Goal: Task Accomplishment & Management: Use online tool/utility

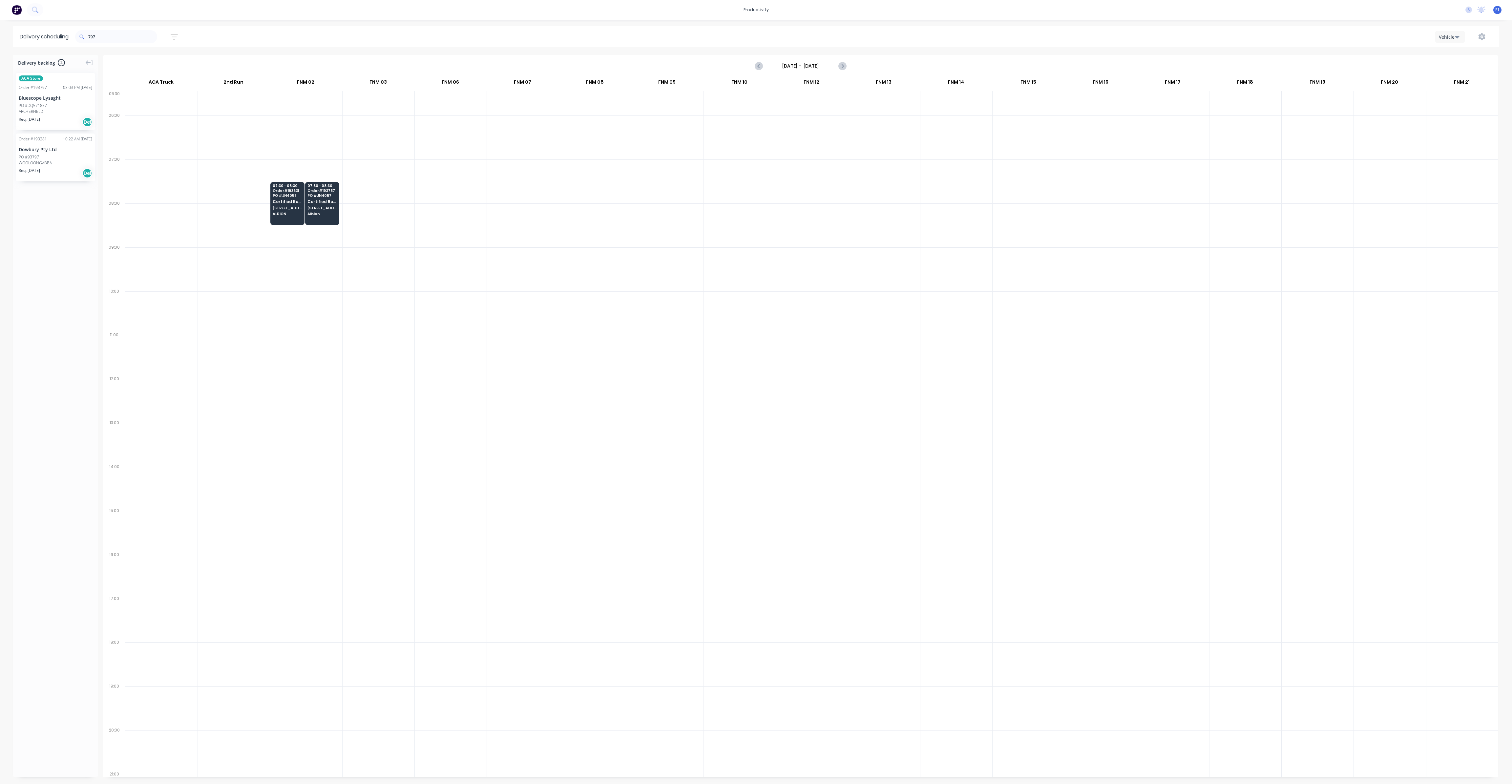
scroll to position [0, 1]
drag, startPoint x: 112, startPoint y: 38, endPoint x: 82, endPoint y: 38, distance: 30.0
click at [82, 38] on div "797" at bounding box center [116, 36] width 82 height 13
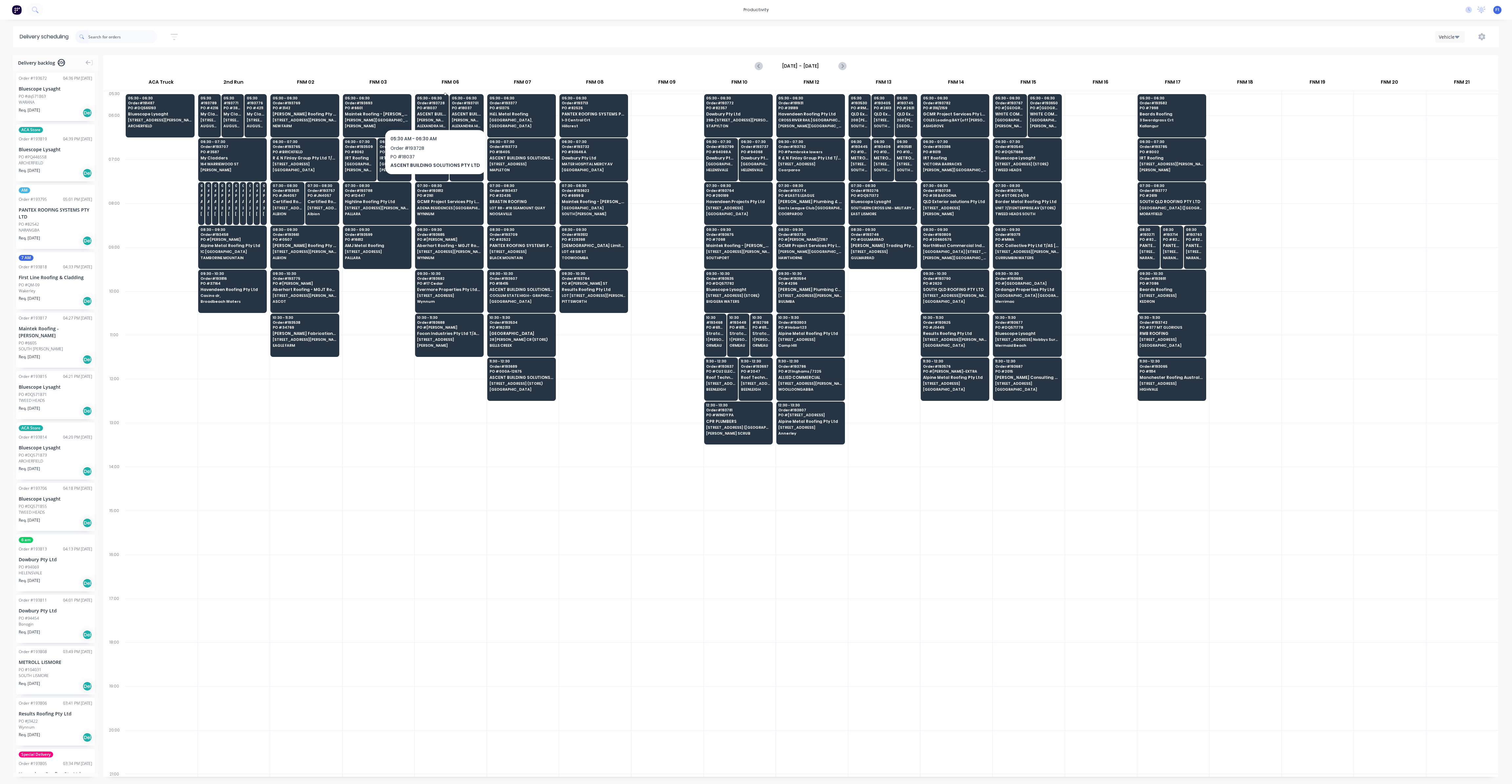
click at [433, 112] on span "ASCENT BUILDING SOLUTIONS PTY LTD" at bounding box center [432, 114] width 29 height 4
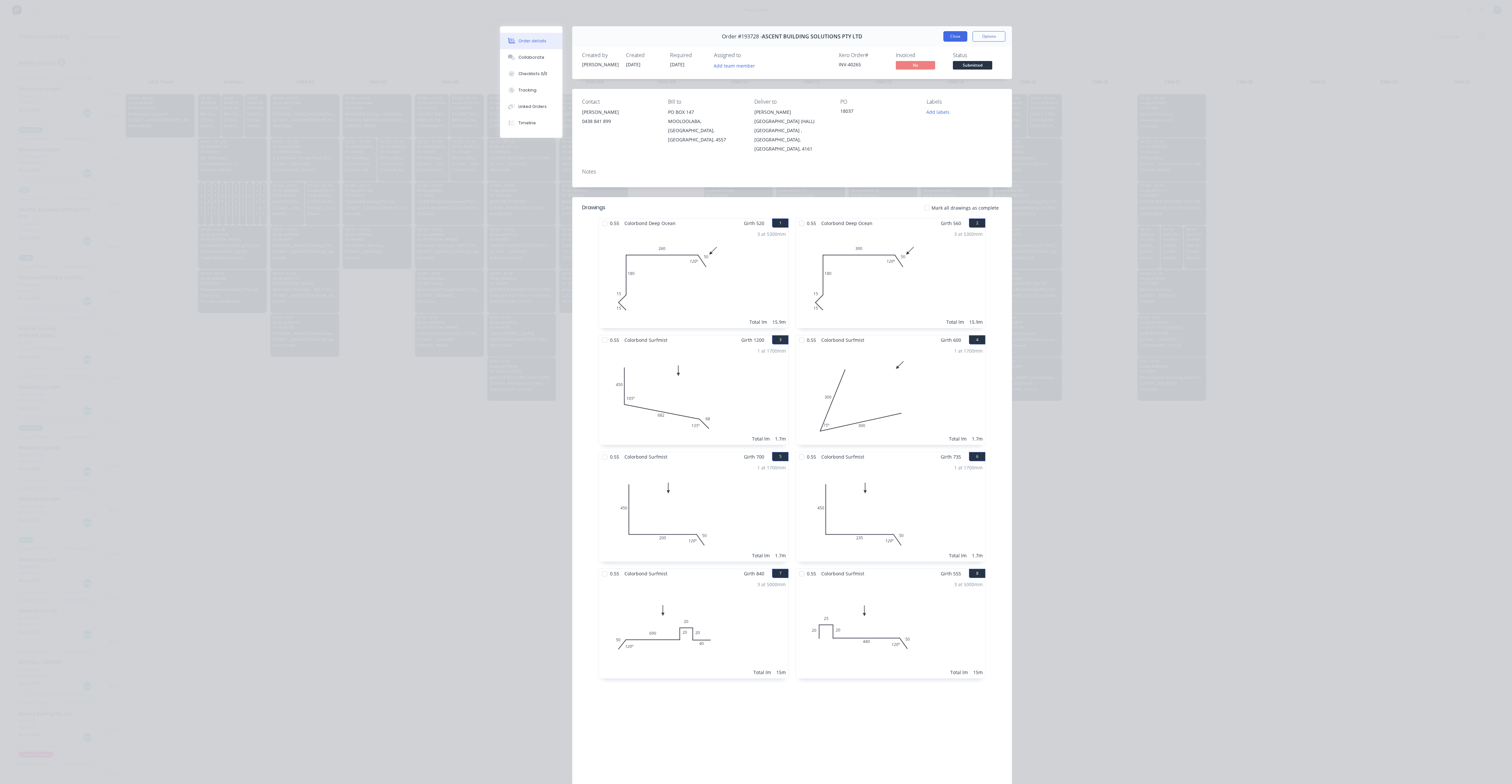
click at [950, 39] on button "Close" at bounding box center [955, 36] width 24 height 11
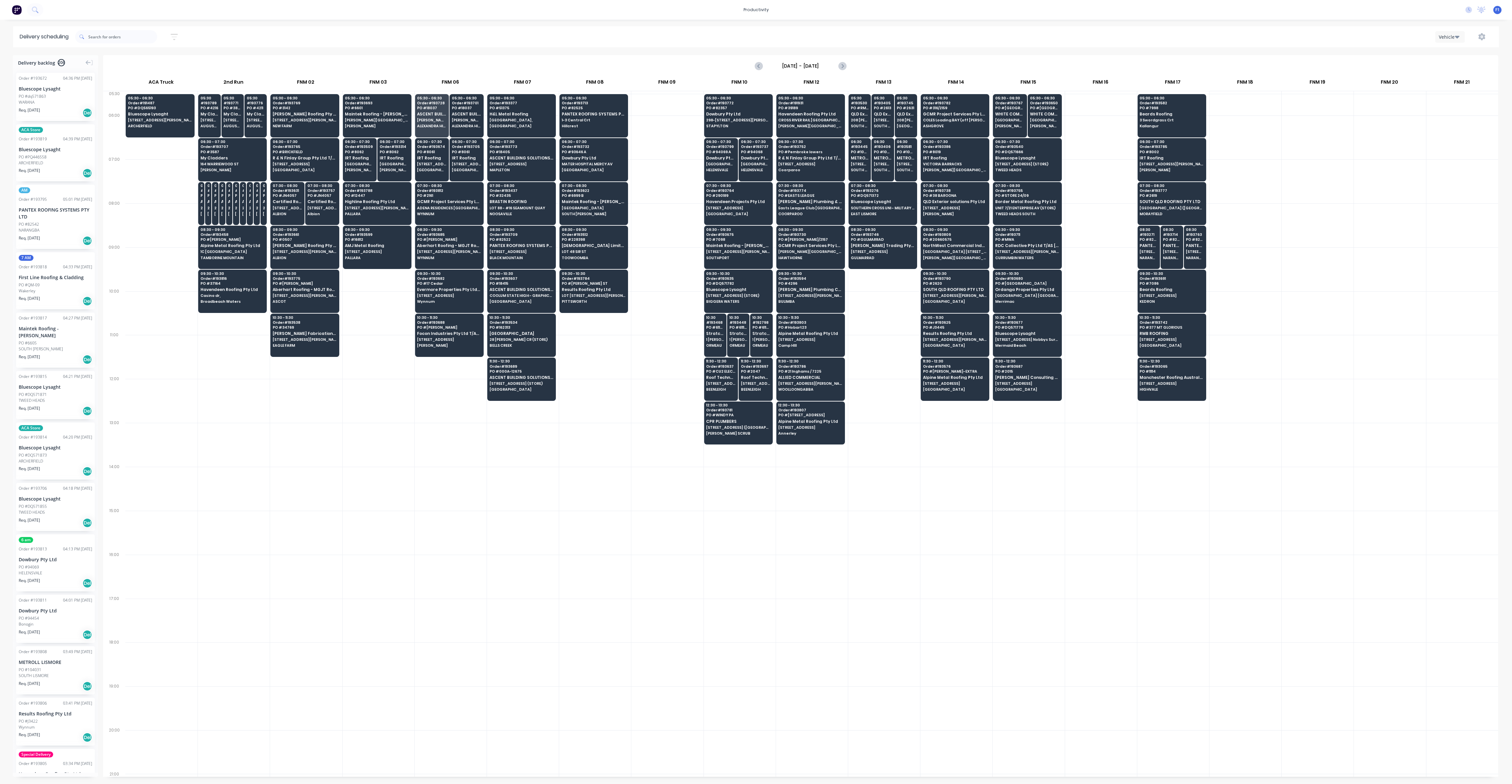
click at [424, 412] on div at bounding box center [451, 401] width 72 height 44
click at [662, 356] on div at bounding box center [667, 357] width 72 height 44
click at [131, 36] on input "text" at bounding box center [122, 36] width 69 height 13
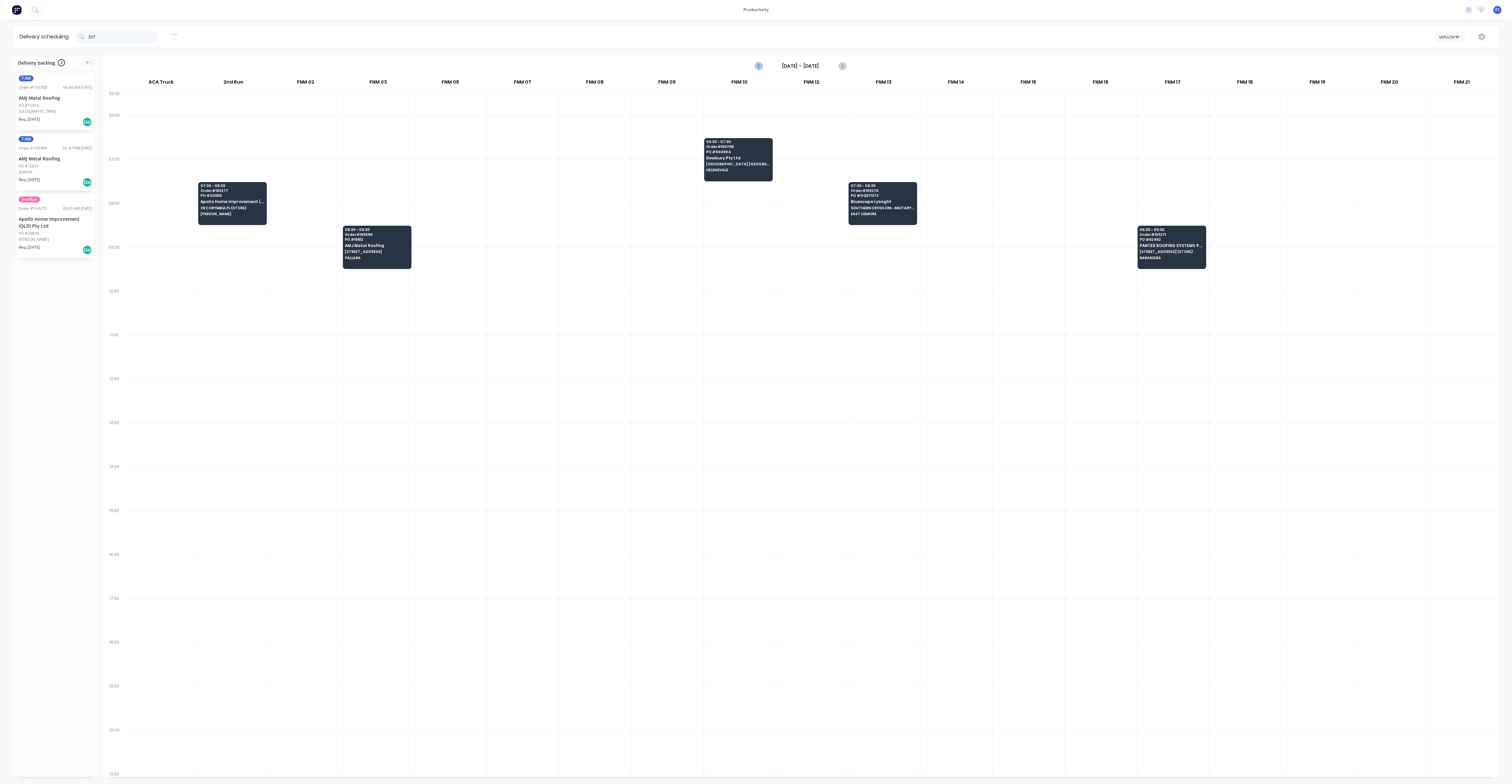
type input "327"
click at [765, 67] on button "Previous page" at bounding box center [759, 66] width 13 height 13
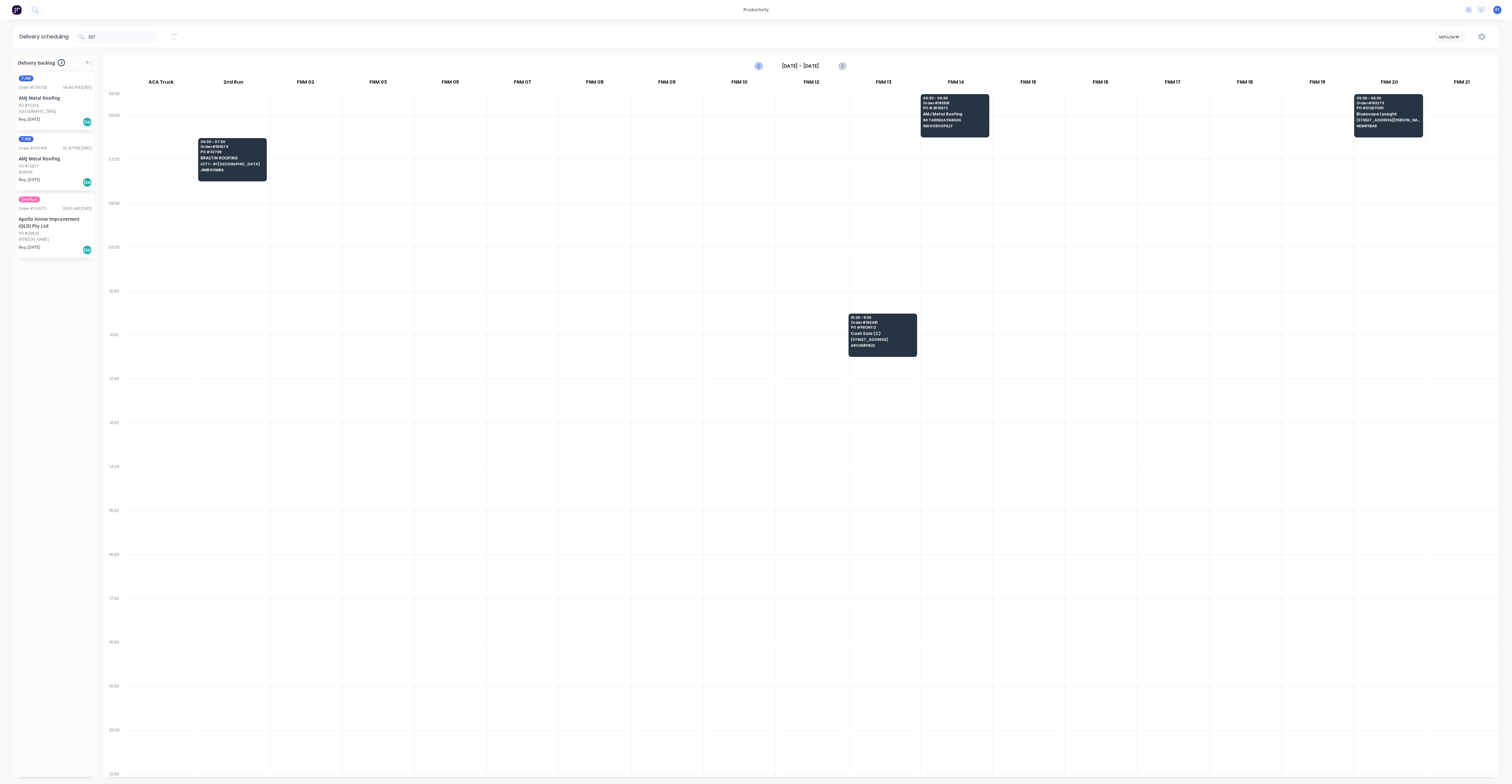
click at [755, 63] on icon "Previous page" at bounding box center [758, 66] width 8 height 8
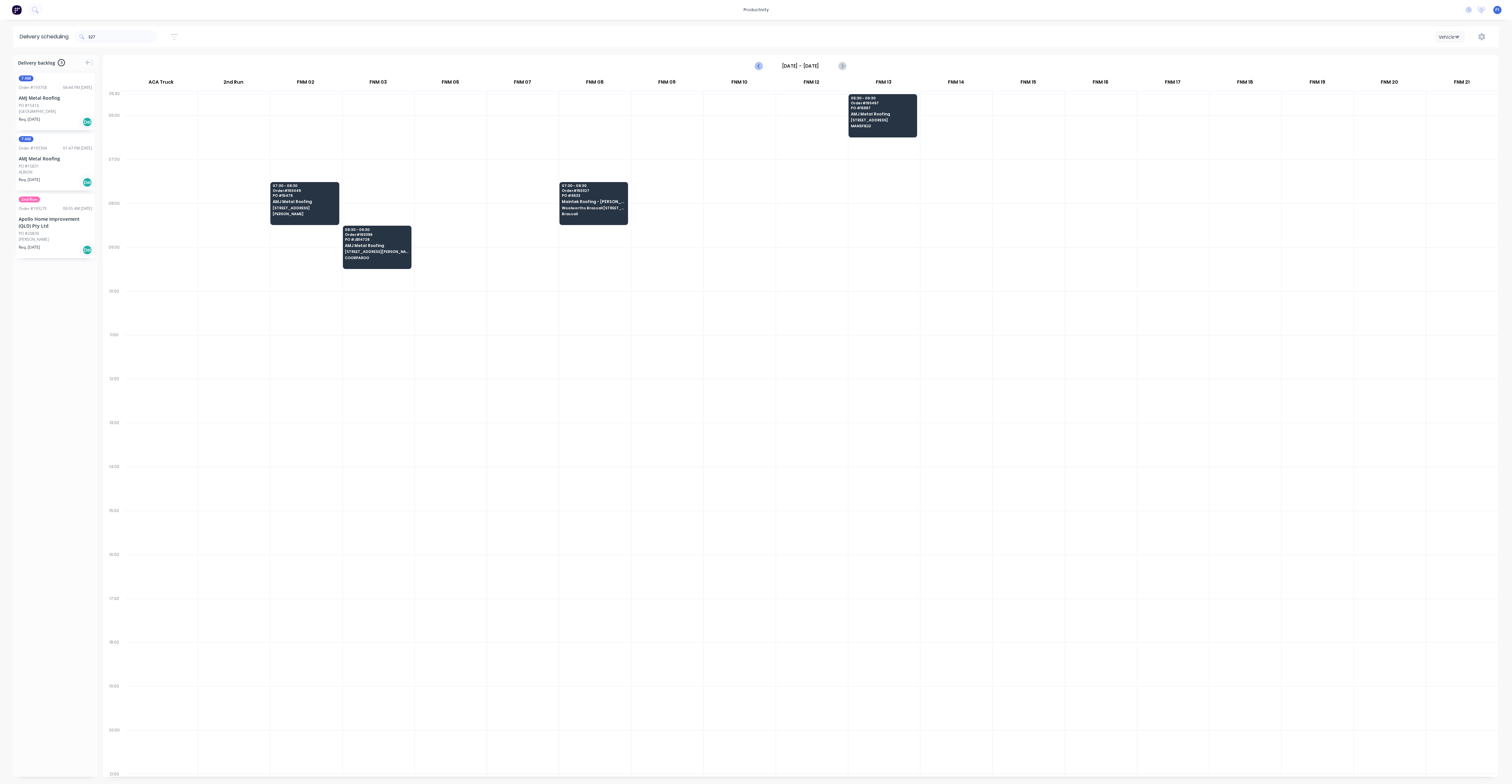
click at [755, 63] on icon "Previous page" at bounding box center [758, 66] width 8 height 8
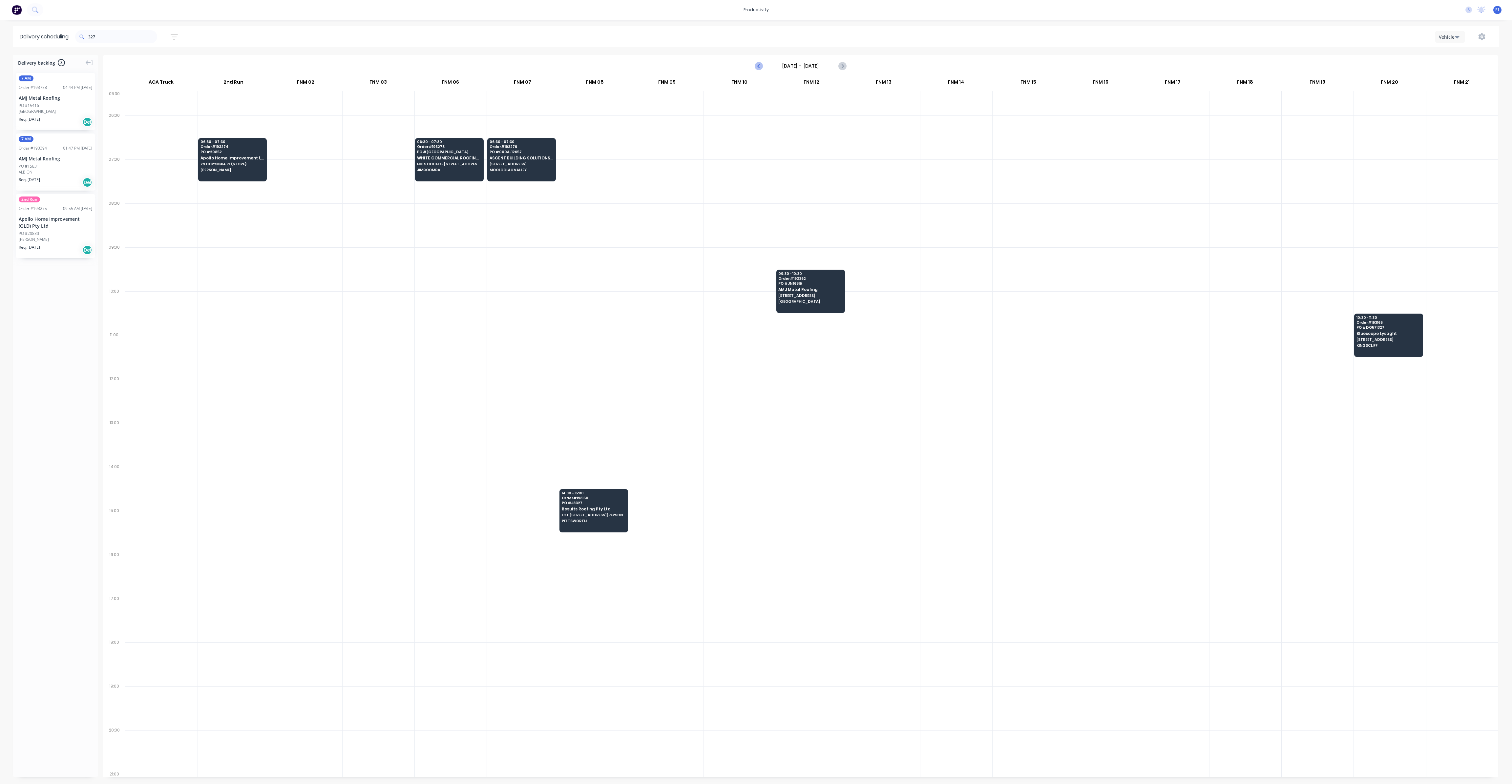
click at [755, 63] on icon "Previous page" at bounding box center [758, 66] width 8 height 8
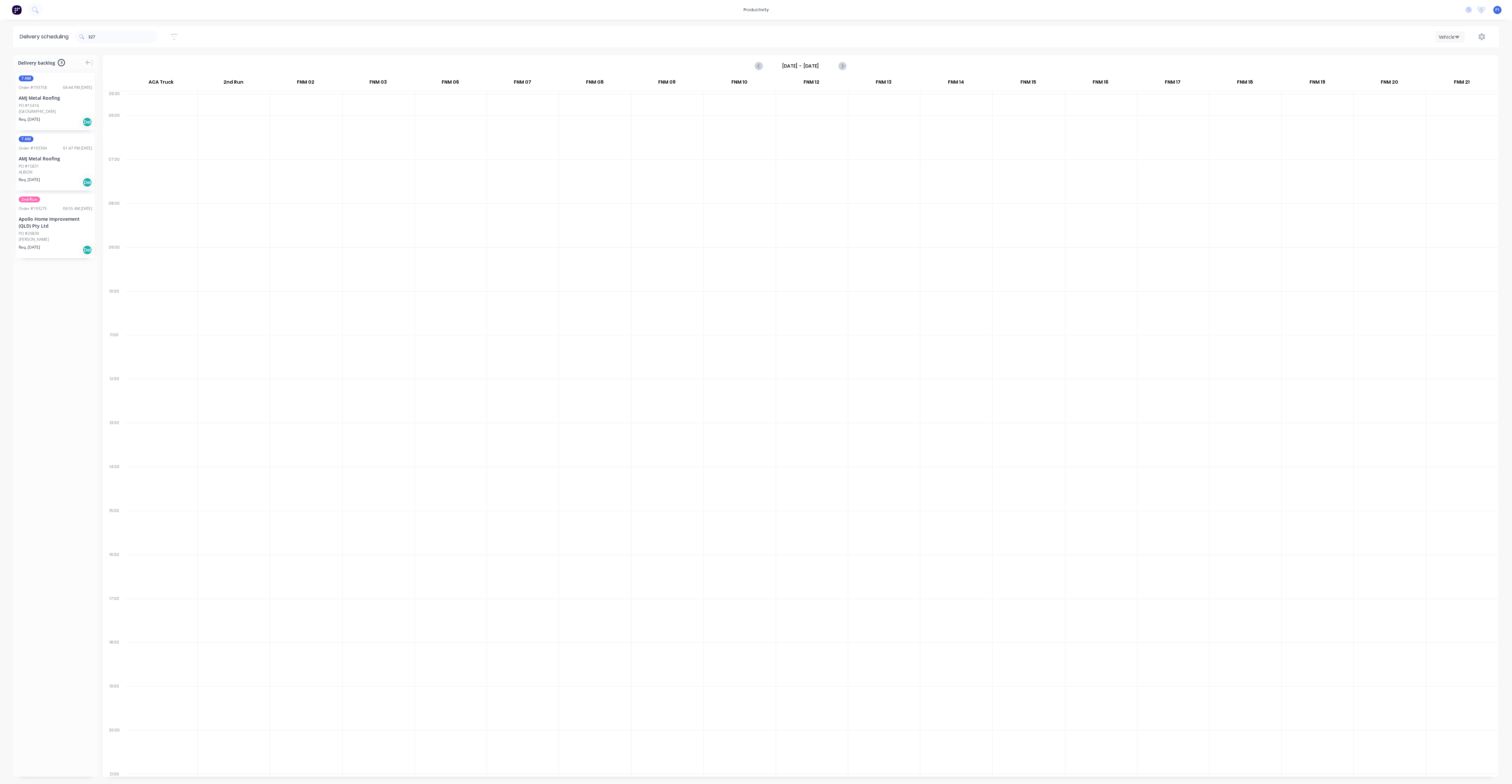
click at [757, 65] on icon "Previous page" at bounding box center [758, 66] width 8 height 8
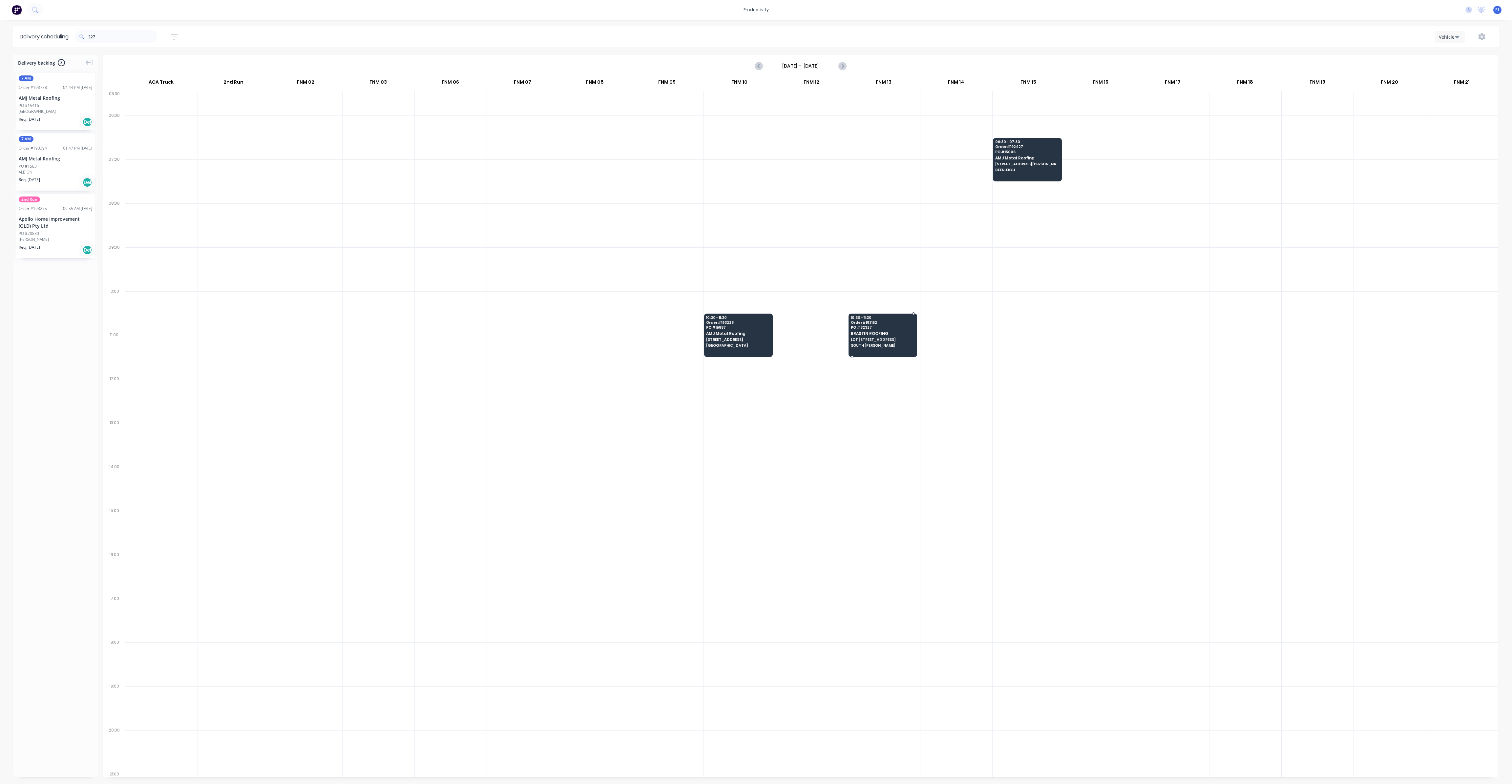
click at [875, 345] on span "SOUTH MACLEAN" at bounding box center [883, 345] width 63 height 4
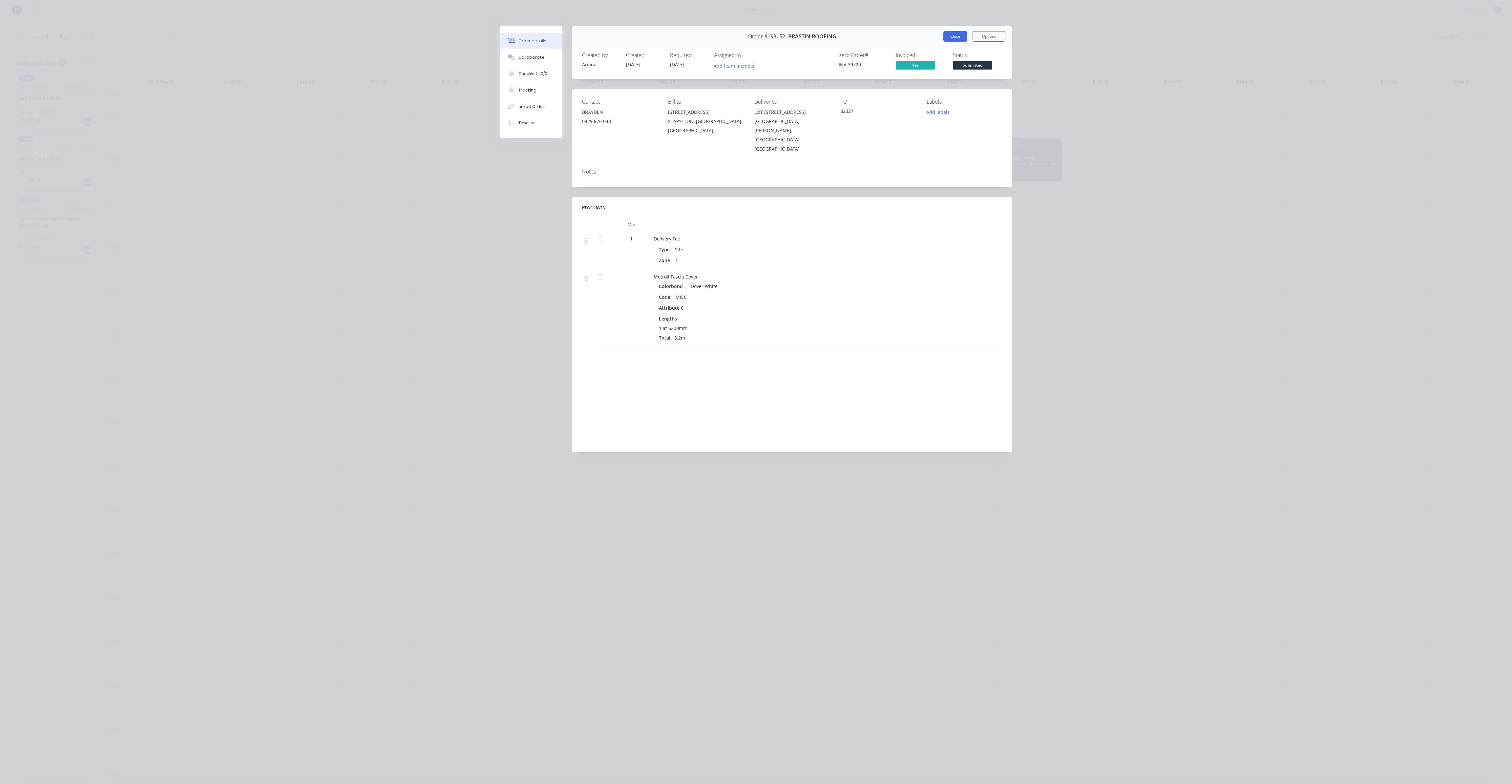
click at [950, 38] on button "Close" at bounding box center [955, 36] width 24 height 11
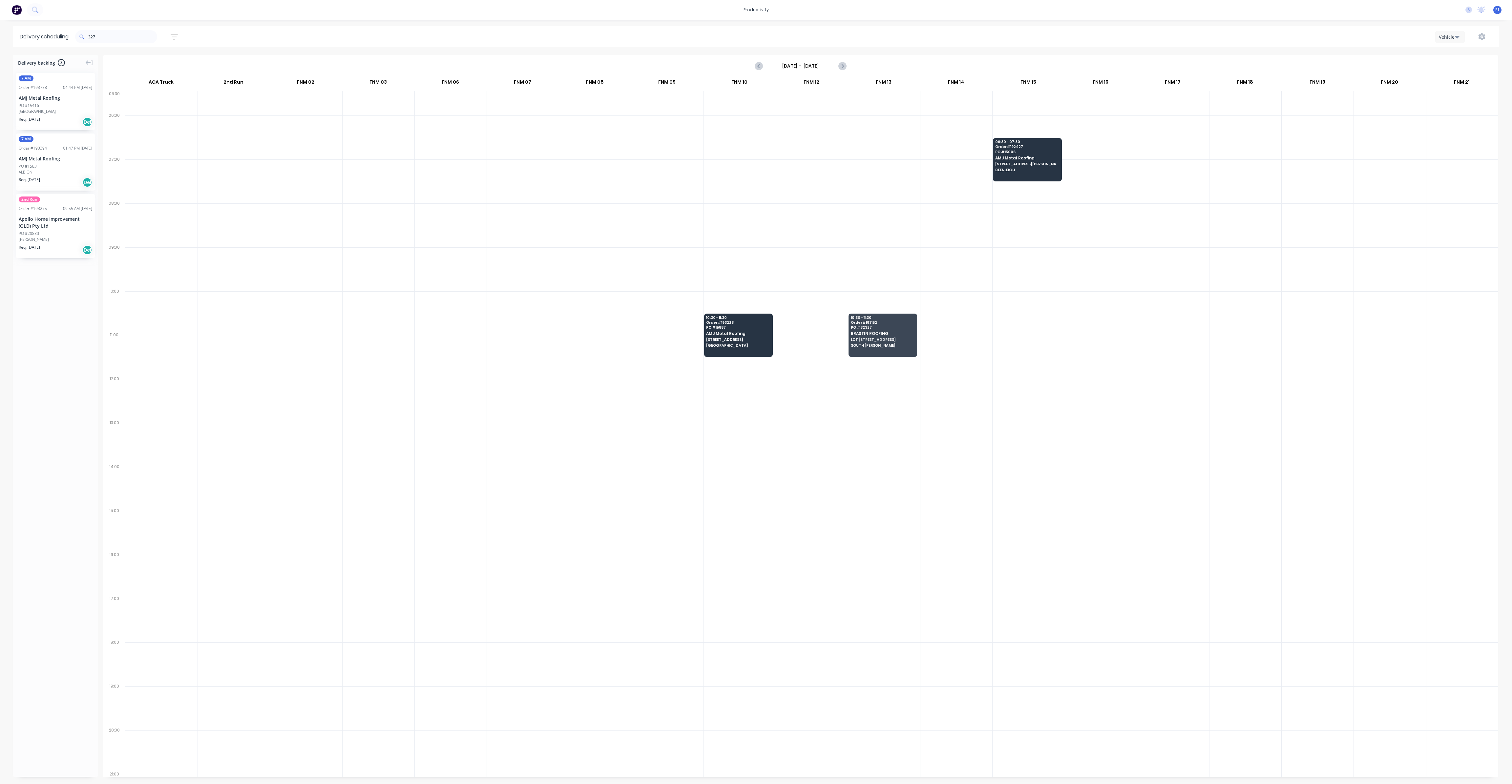
click at [807, 66] on input "Friday - 19/09/25" at bounding box center [801, 66] width 65 height 10
click at [819, 136] on div "24" at bounding box center [816, 137] width 10 height 10
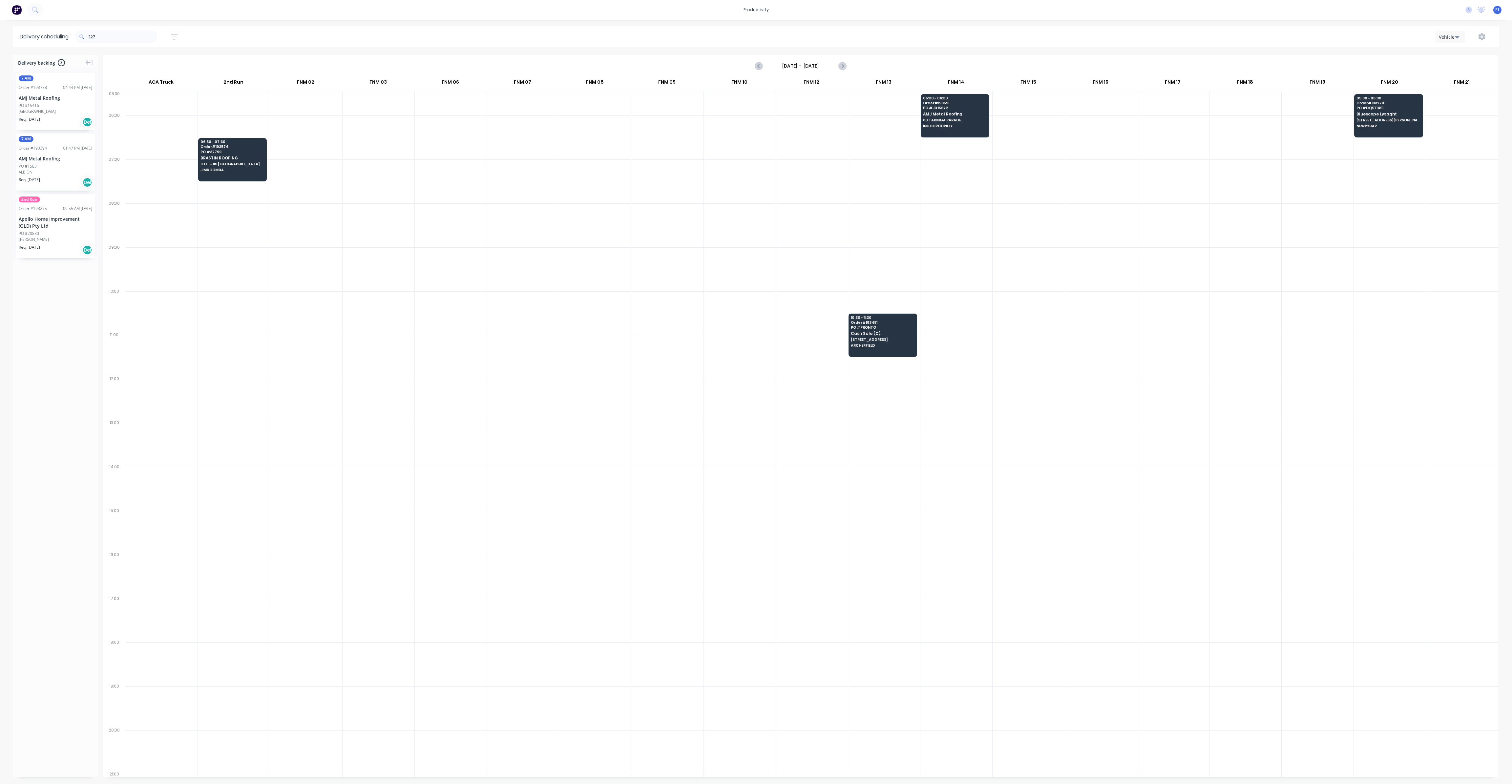
click at [818, 66] on input "Wednesday - 24/09/25" at bounding box center [801, 66] width 65 height 10
click at [725, 46] on div "327 Sort by Most recent Created date Required date Order number Customer name M…" at bounding box center [787, 37] width 1424 height 21
click at [800, 65] on input "Wednesday - 24/09/25" at bounding box center [801, 66] width 65 height 10
click at [826, 136] on div "25" at bounding box center [829, 137] width 10 height 10
type input "[DATE] - [DATE]"
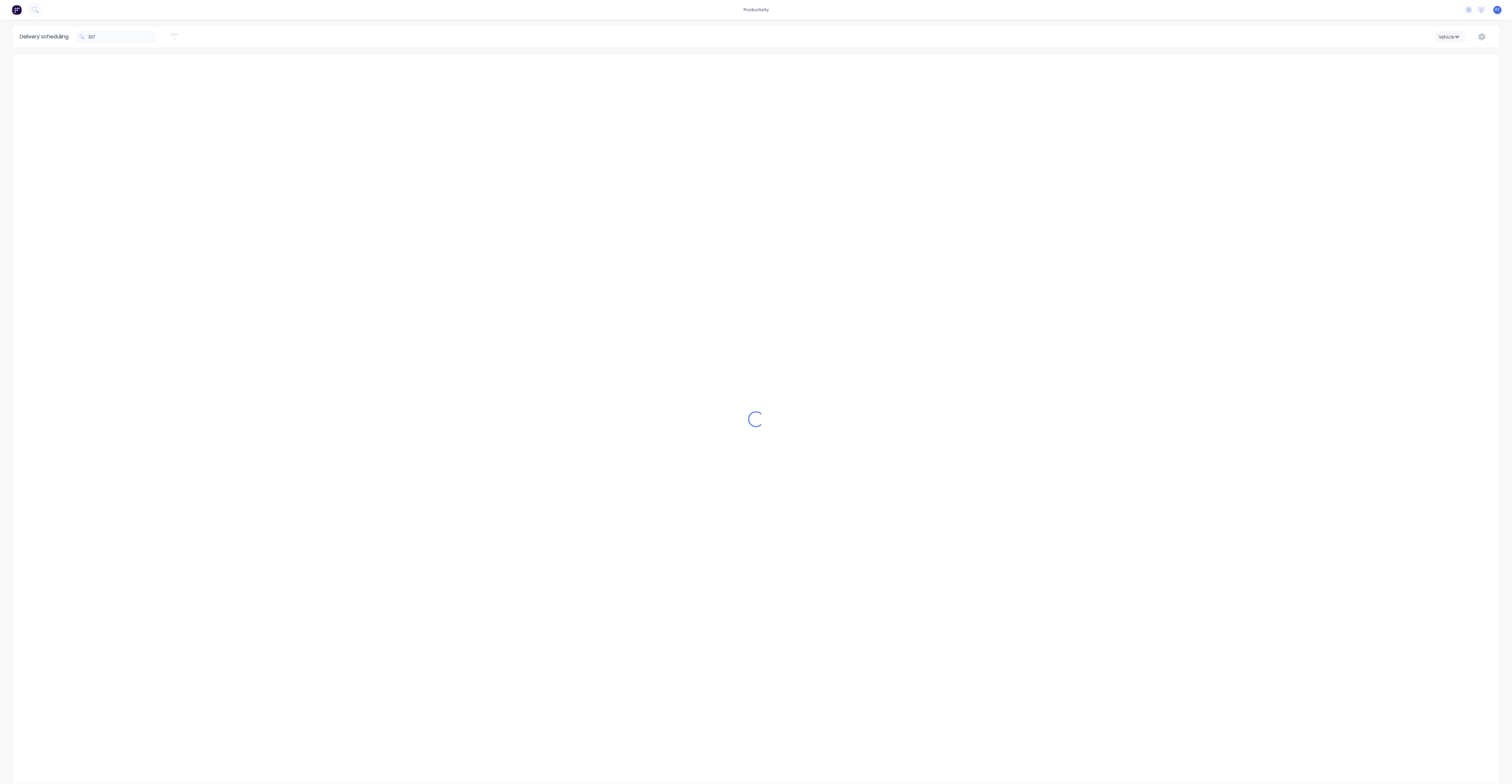
click at [786, 234] on div "Loading..." at bounding box center [755, 419] width 1486 height 728
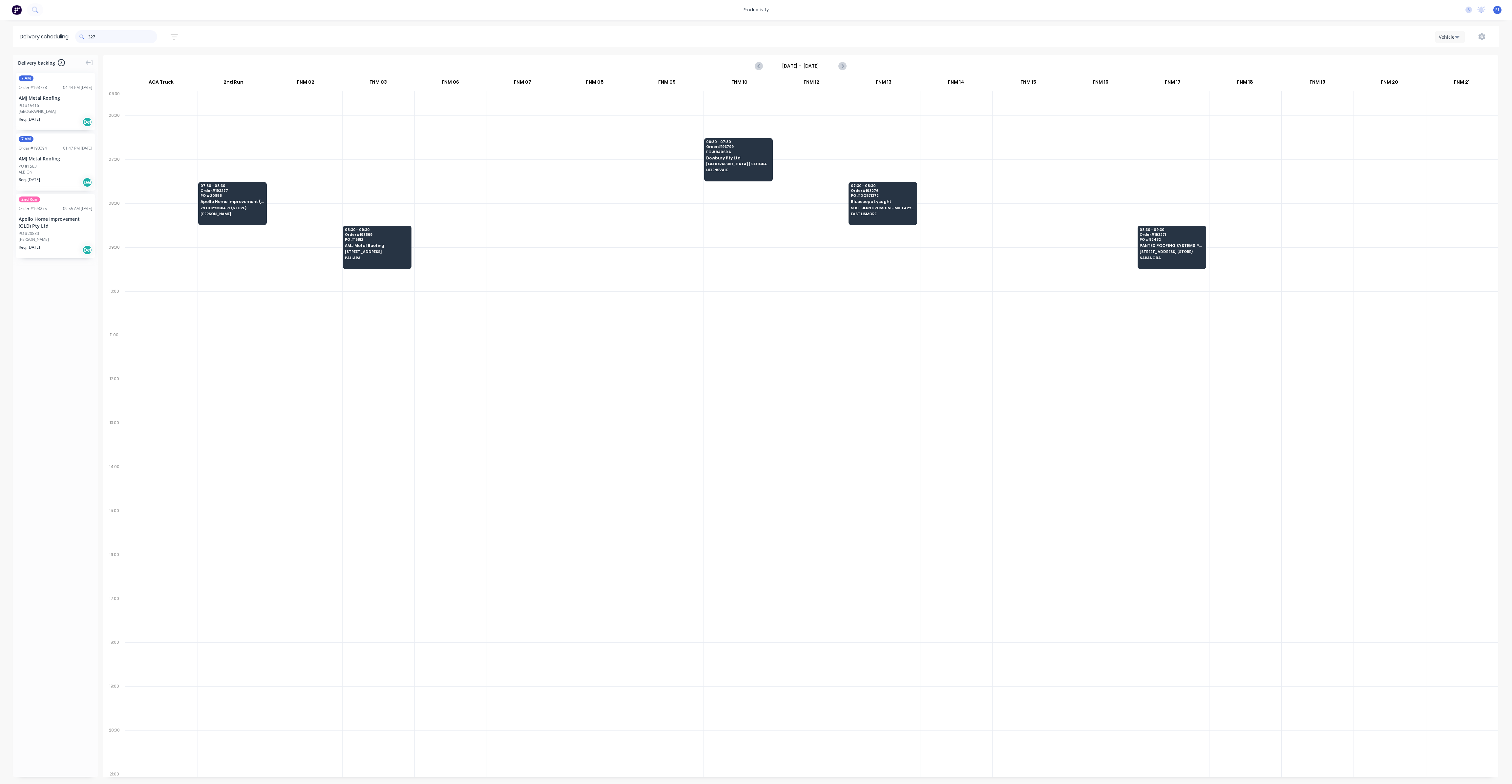
drag, startPoint x: 130, startPoint y: 35, endPoint x: 82, endPoint y: 34, distance: 48.0
click at [85, 41] on div "327" at bounding box center [116, 36] width 82 height 13
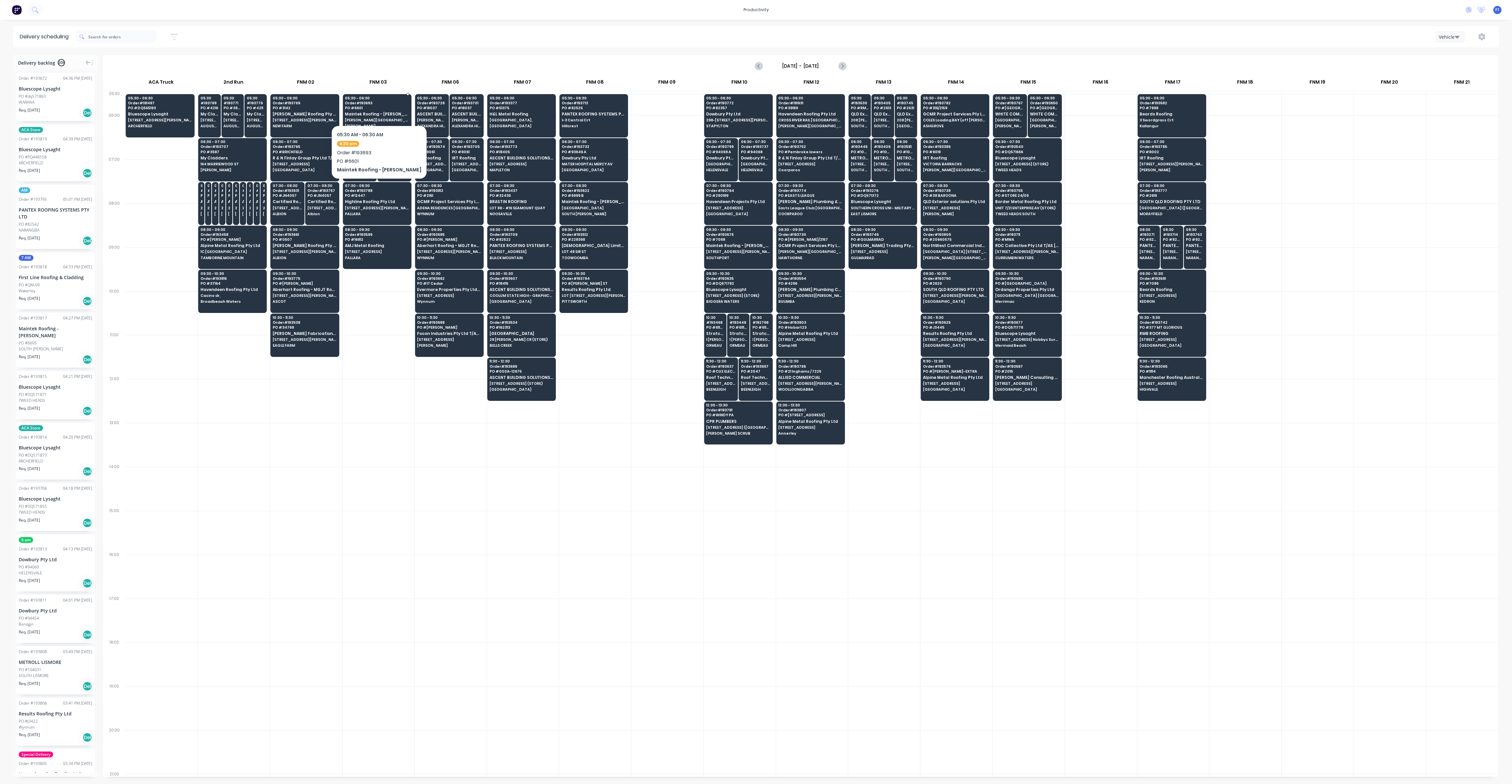
click at [377, 105] on div "05:30 - 06:30 Order # 193693 PO # 6601 Maintek Roofing - Shaun Rahurahu GRIFFIT…" at bounding box center [377, 112] width 68 height 37
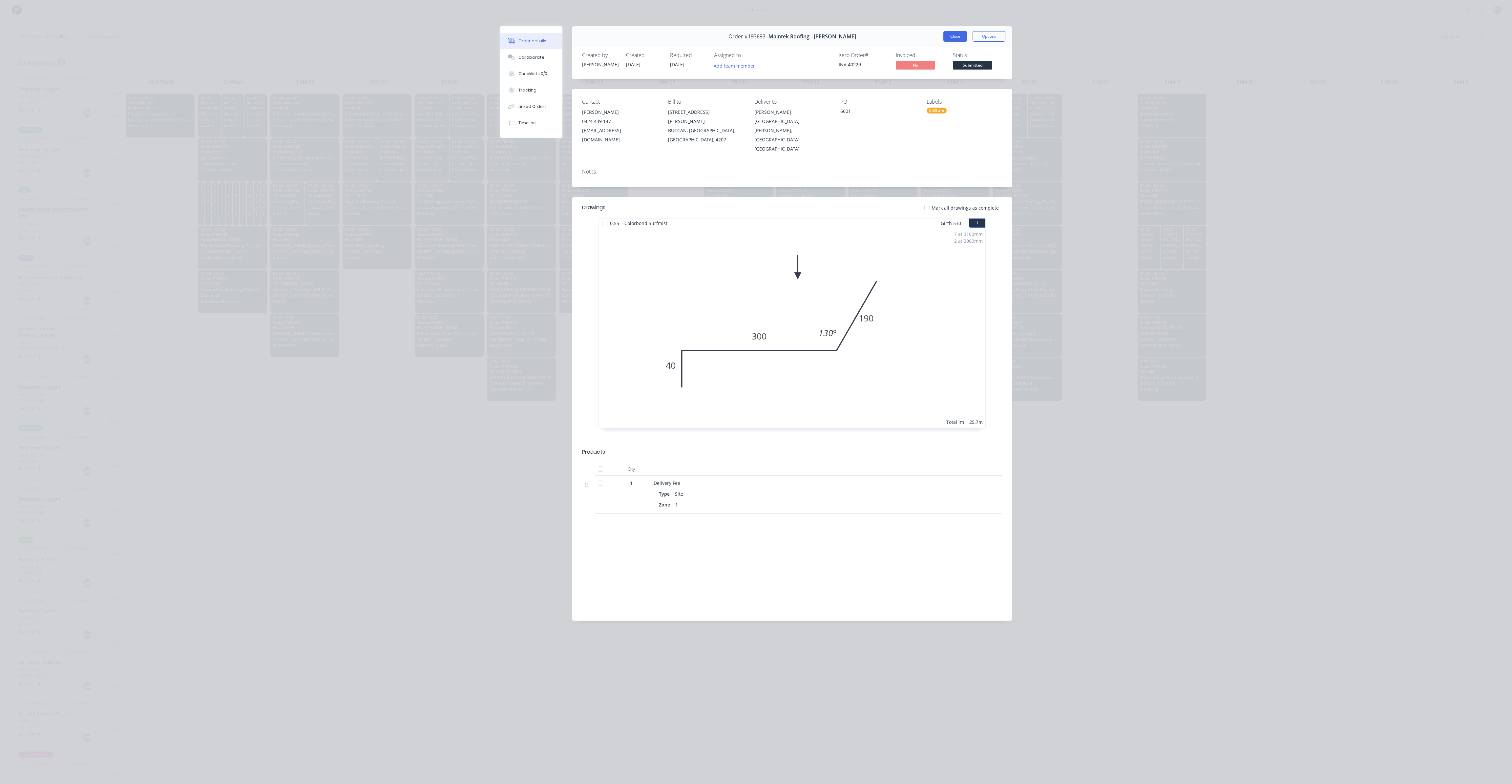
click at [957, 36] on button "Close" at bounding box center [955, 36] width 24 height 11
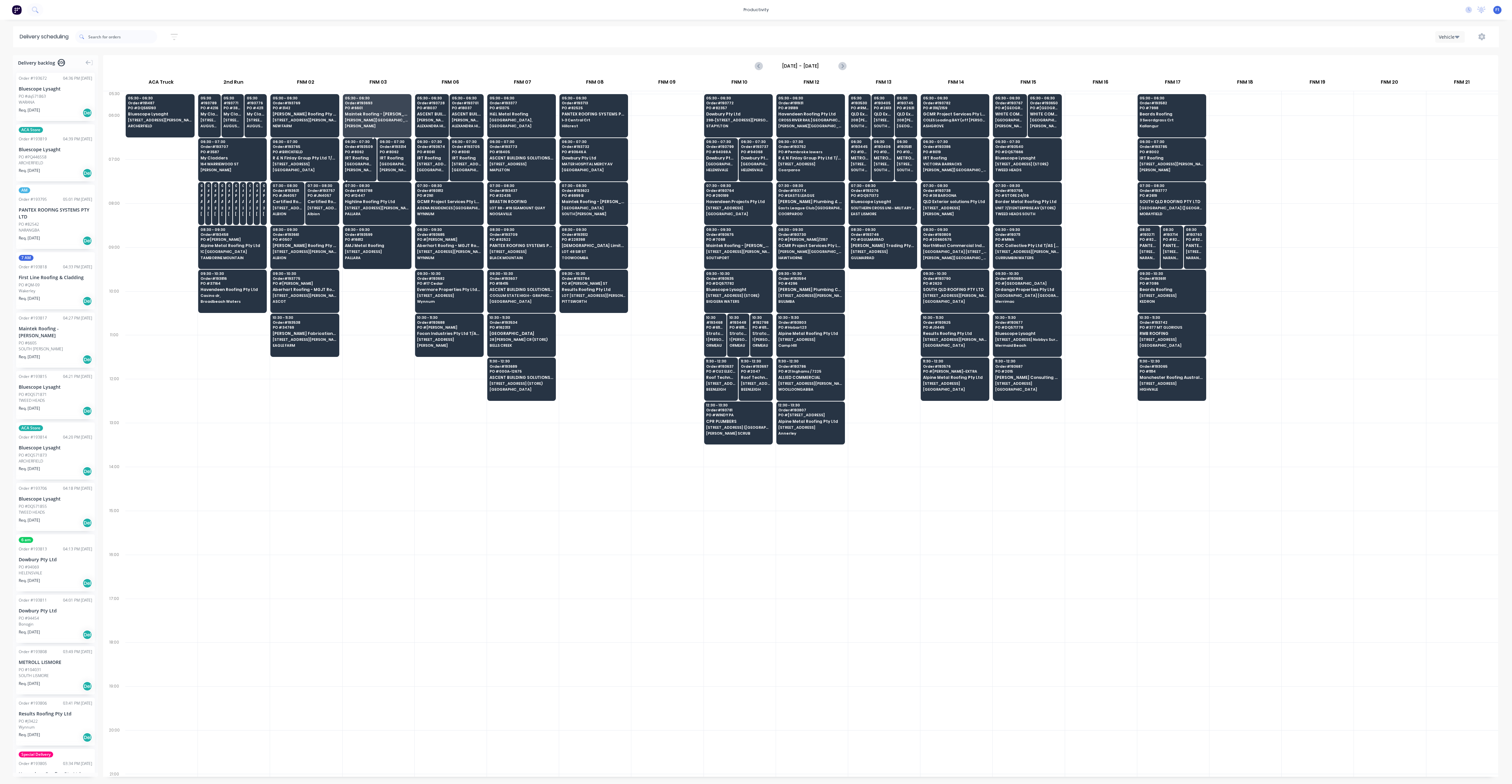
click at [361, 157] on span "IRT Roofing" at bounding box center [360, 158] width 29 height 4
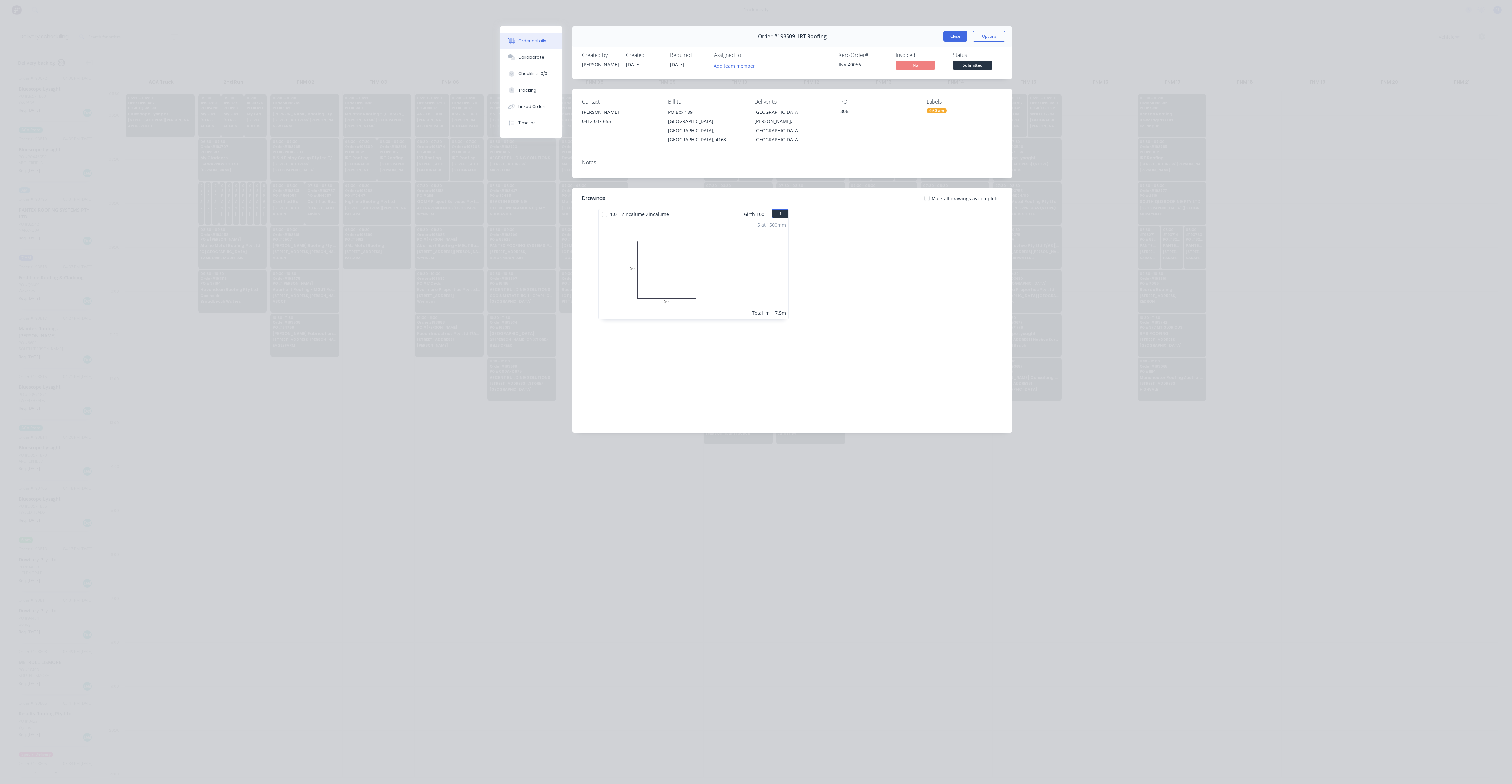
click at [960, 35] on button "Close" at bounding box center [955, 36] width 24 height 11
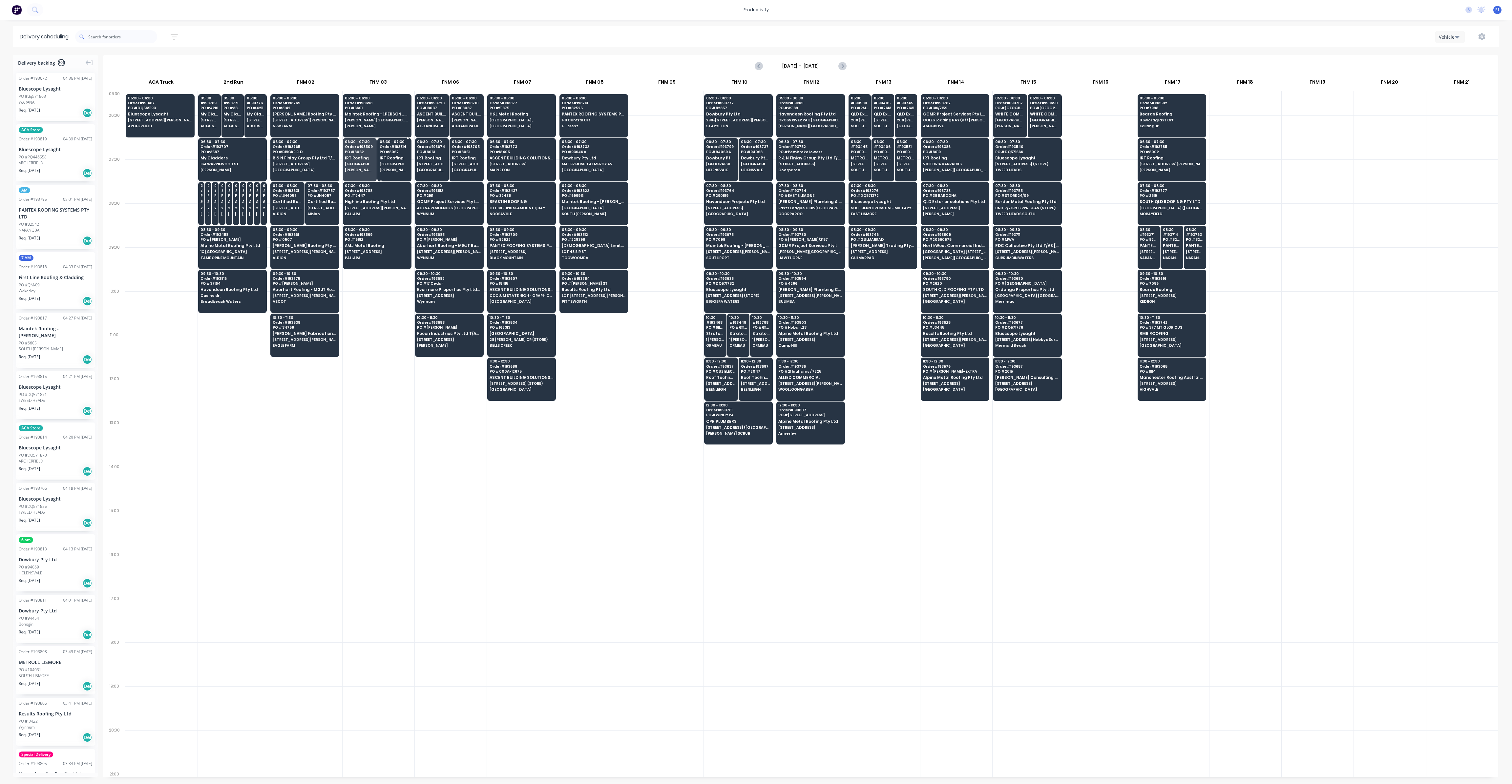
click at [402, 154] on div "06:30 - 07:30 Order # 193314 PO # 8062 IRT Roofing [GEOGRAPHIC_DATA]" at bounding box center [394, 156] width 33 height 37
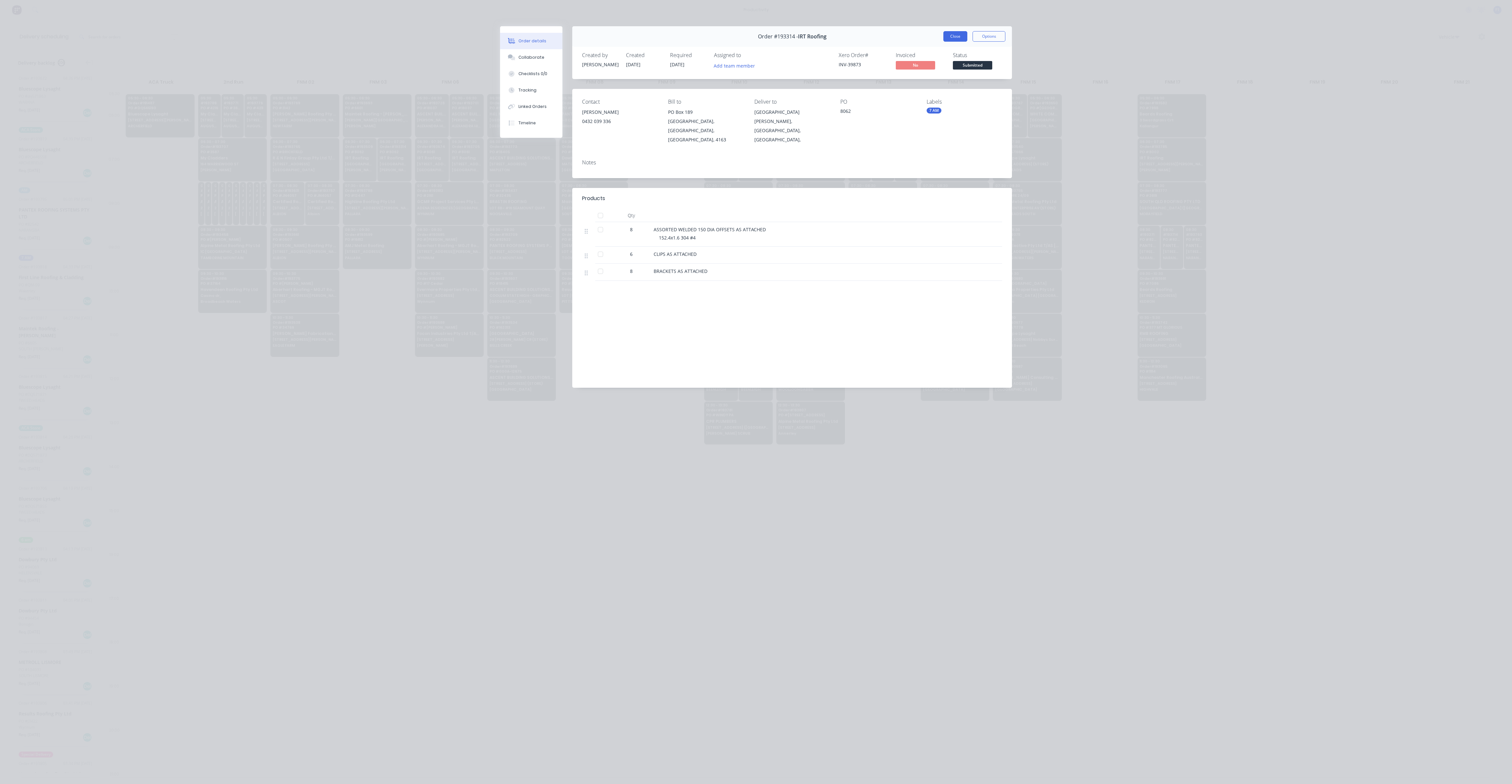
click at [953, 35] on button "Close" at bounding box center [955, 36] width 24 height 11
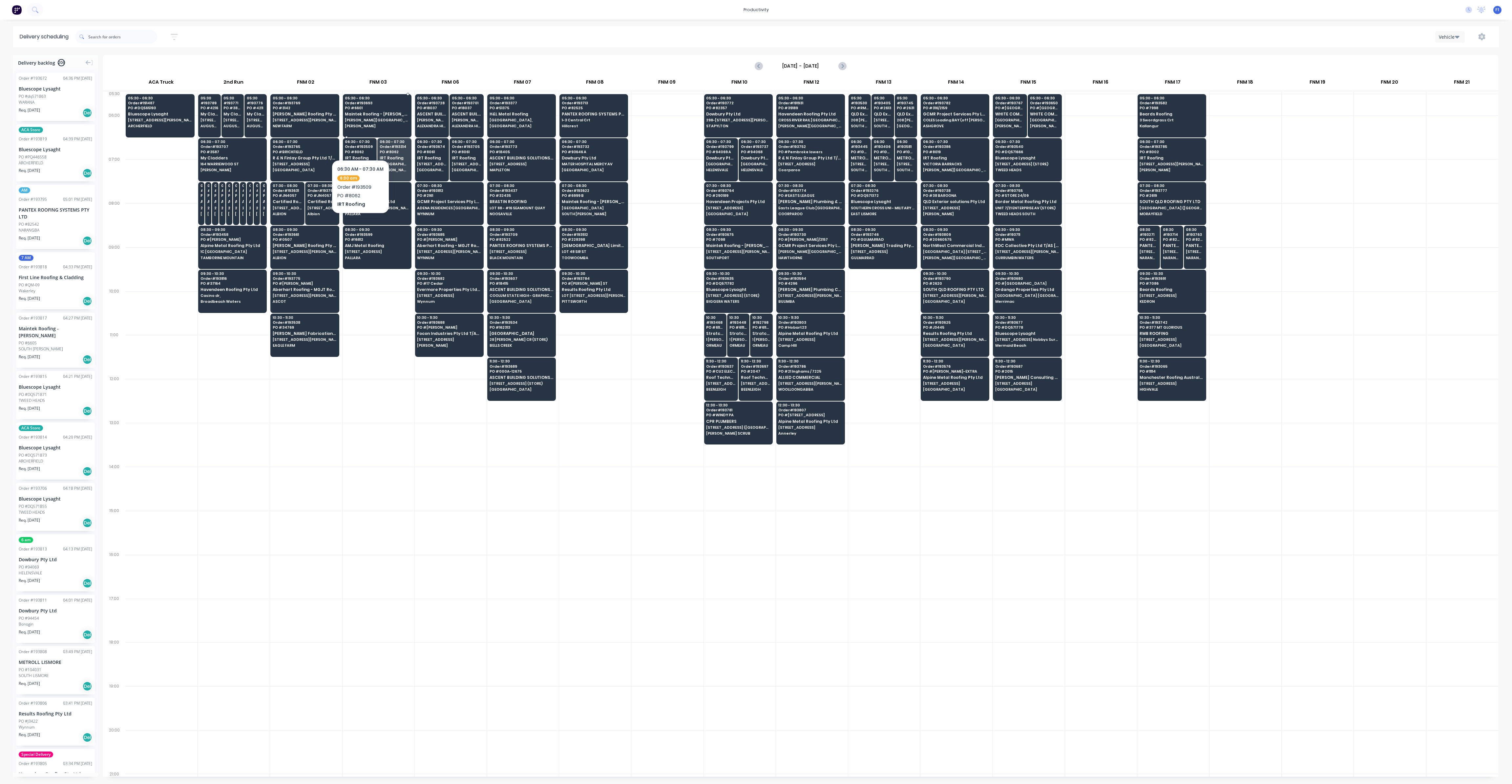
click at [364, 127] on span "[PERSON_NAME]" at bounding box center [377, 126] width 63 height 4
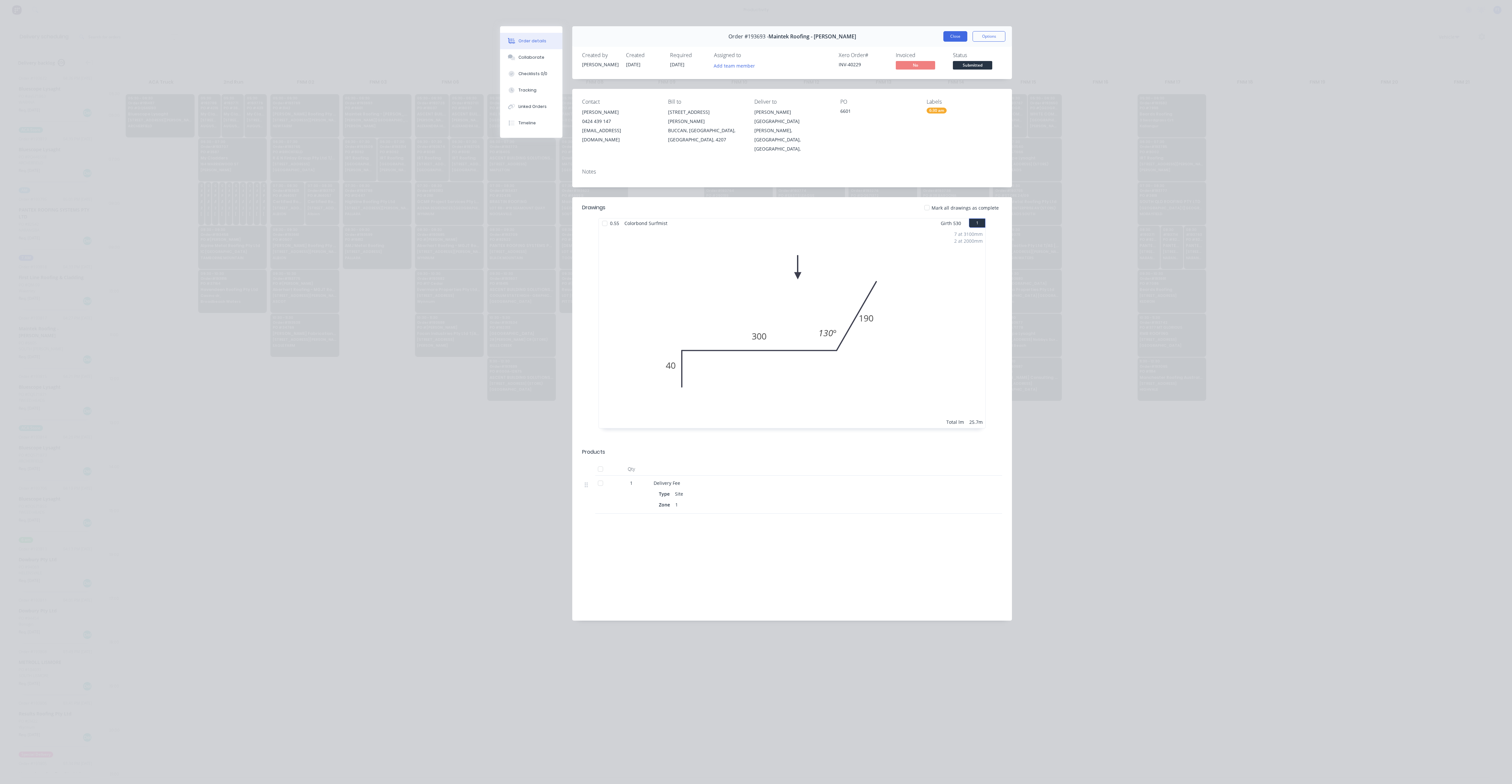
click at [950, 35] on button "Close" at bounding box center [955, 36] width 24 height 11
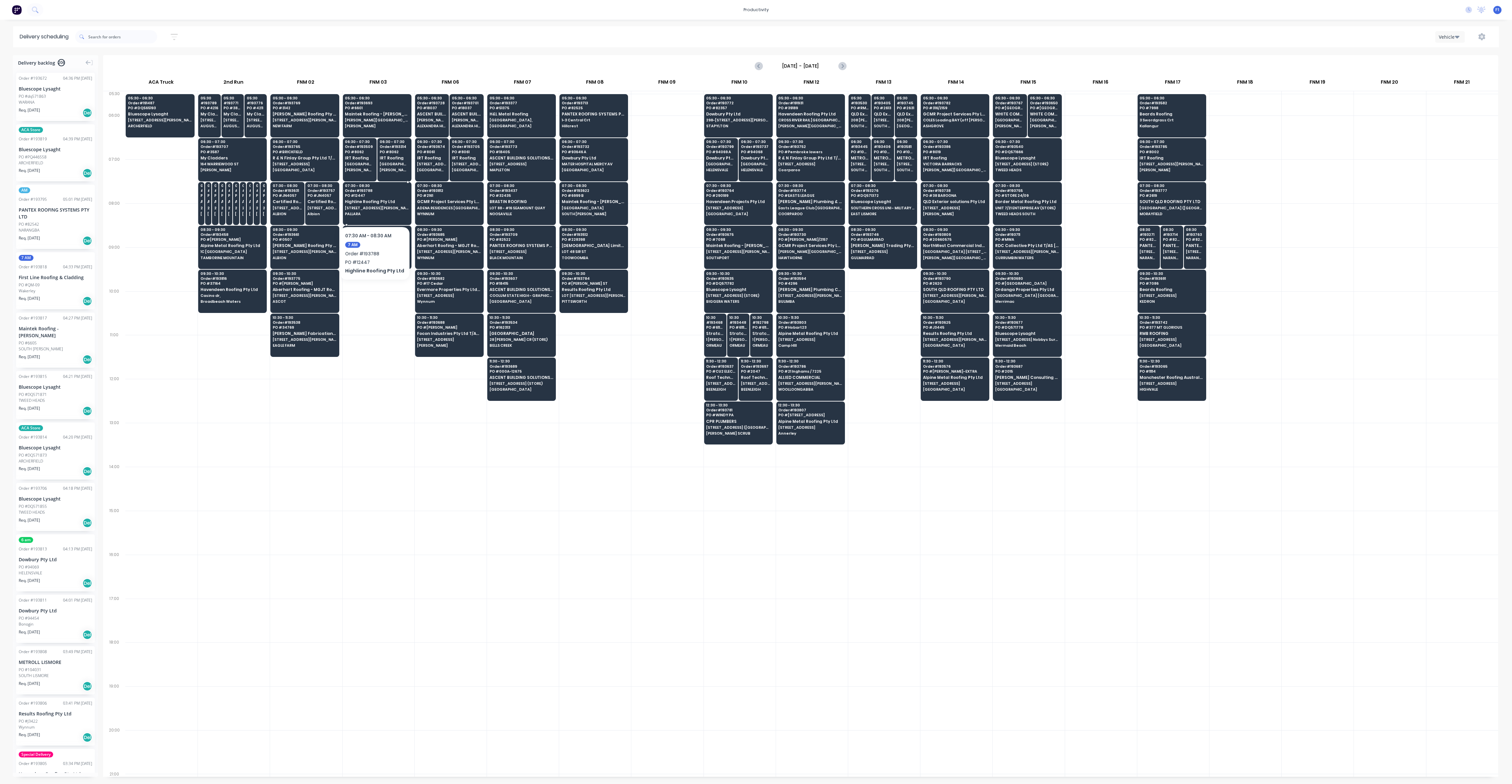
click at [372, 207] on span "[STREET_ADDRESS][PERSON_NAME]" at bounding box center [377, 208] width 63 height 4
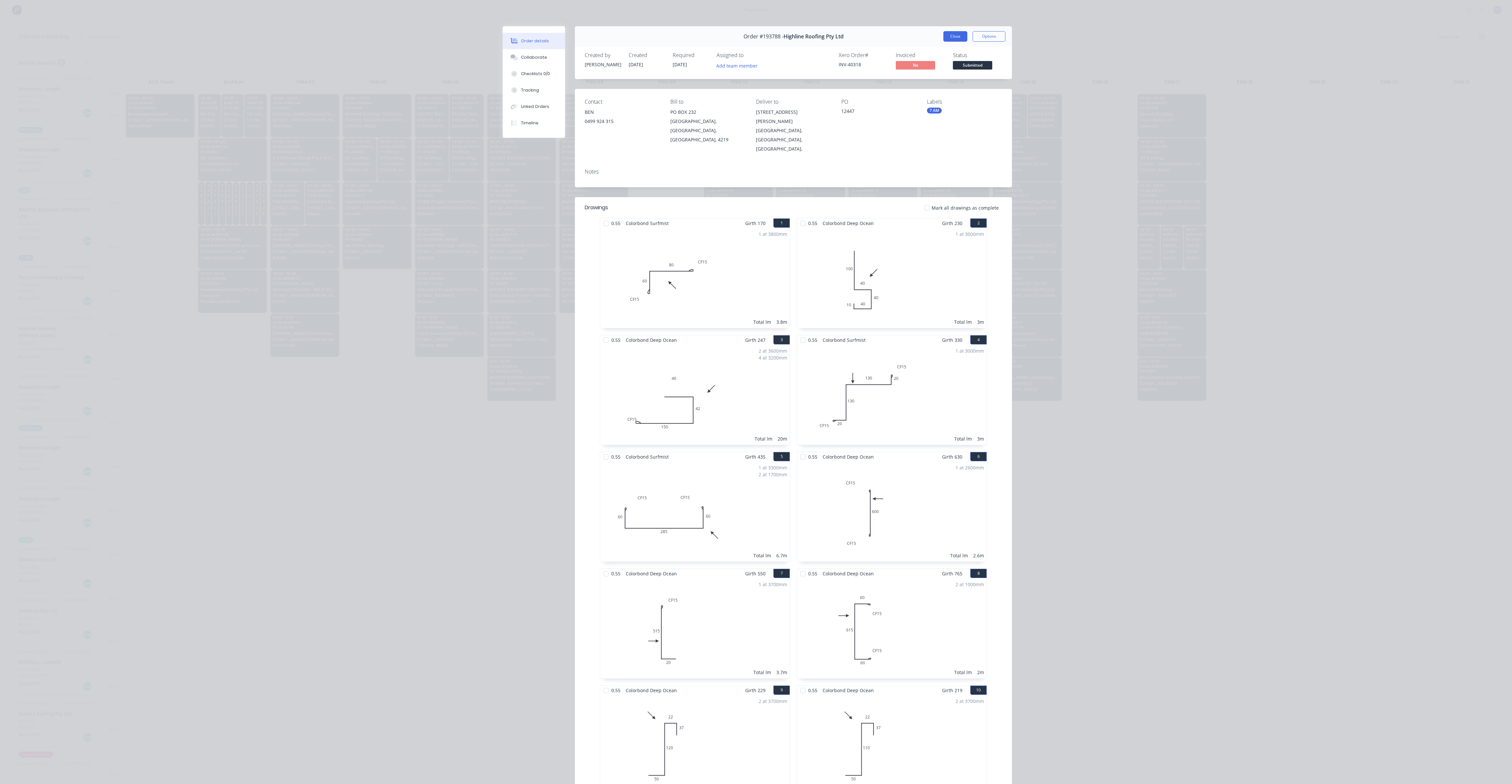
click at [949, 38] on button "Close" at bounding box center [955, 36] width 24 height 11
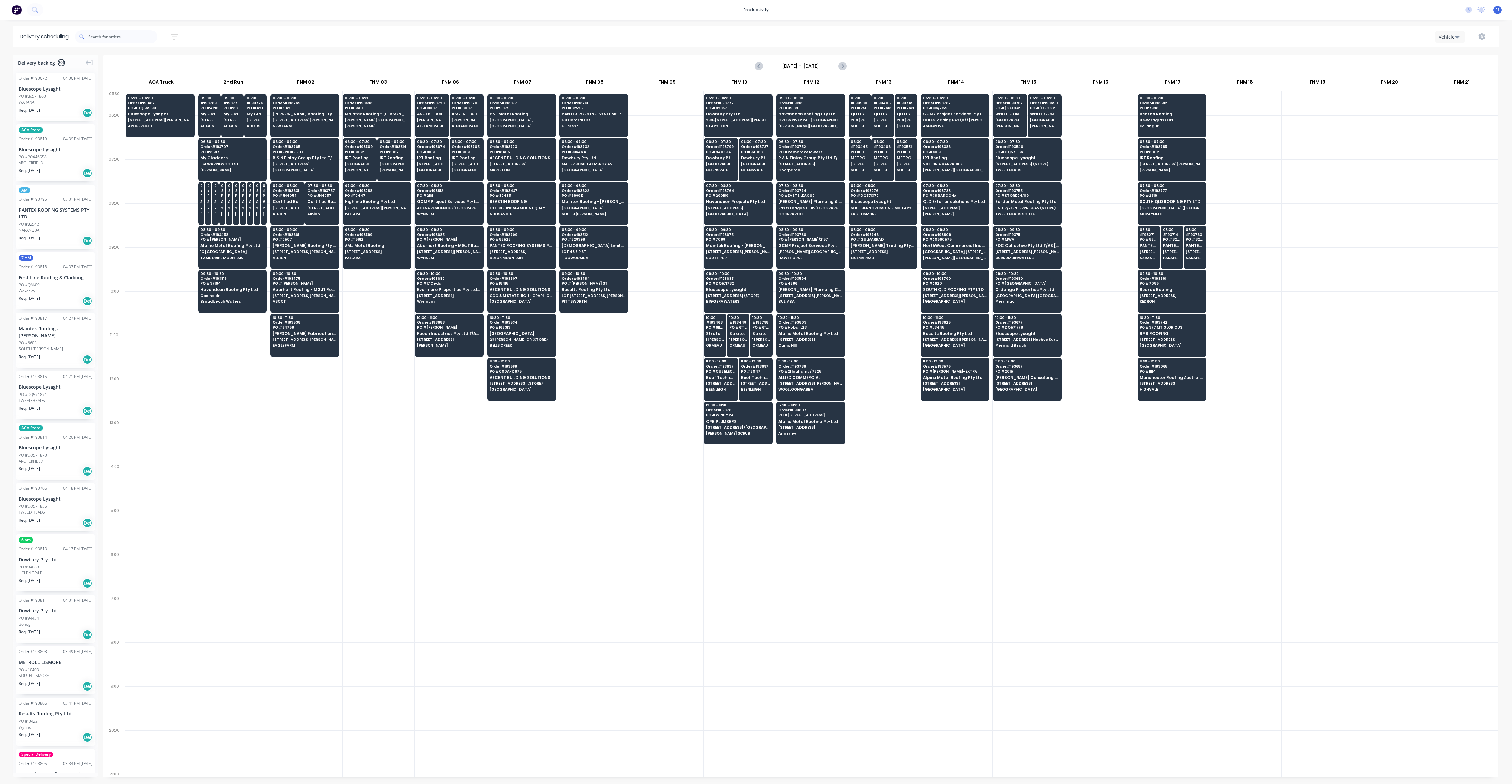
click at [345, 398] on div at bounding box center [379, 401] width 72 height 44
click at [372, 256] on span "PALLARA" at bounding box center [377, 258] width 63 height 4
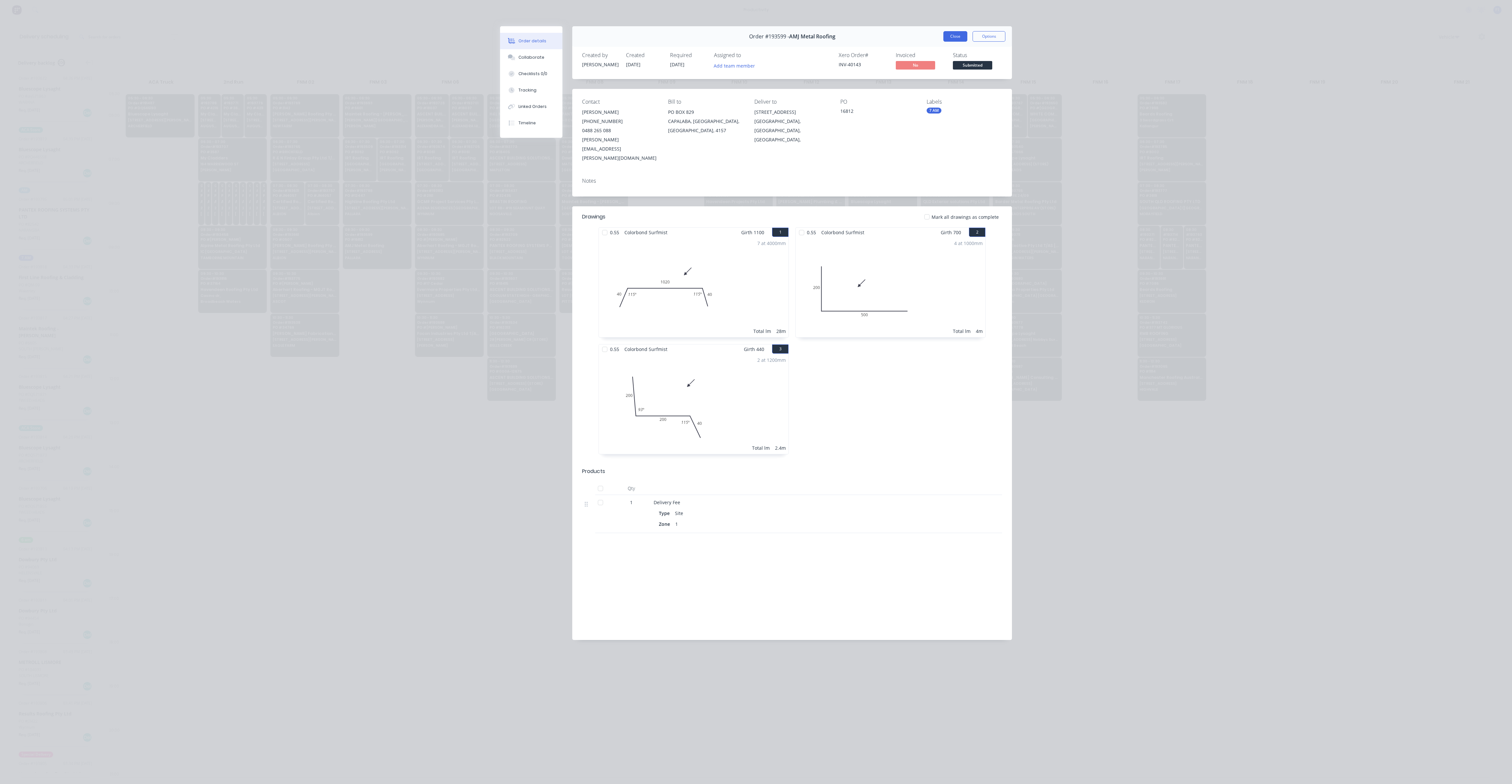
click at [954, 36] on button "Close" at bounding box center [955, 36] width 24 height 11
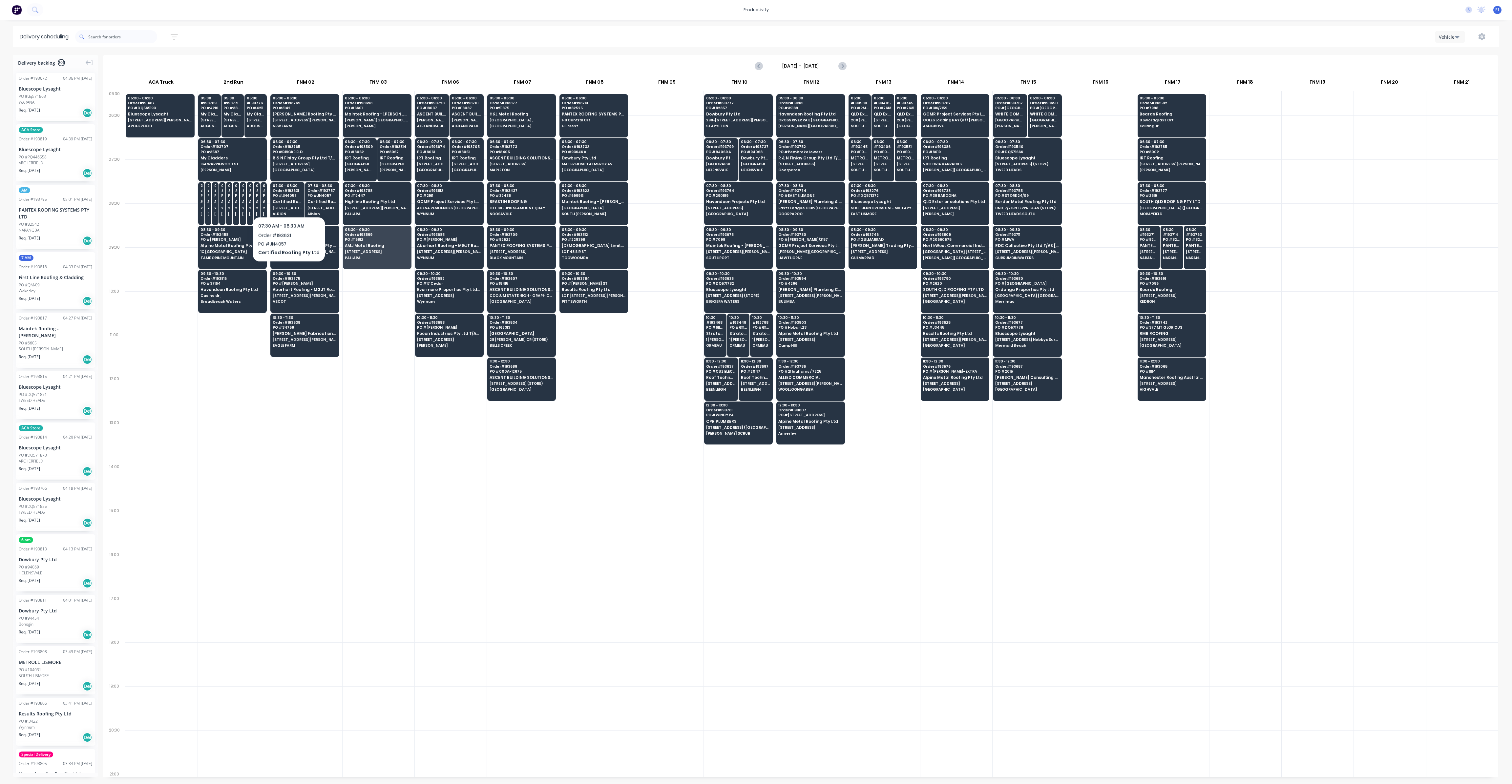
click at [473, 412] on div at bounding box center [451, 401] width 72 height 44
click at [420, 432] on div at bounding box center [451, 445] width 72 height 44
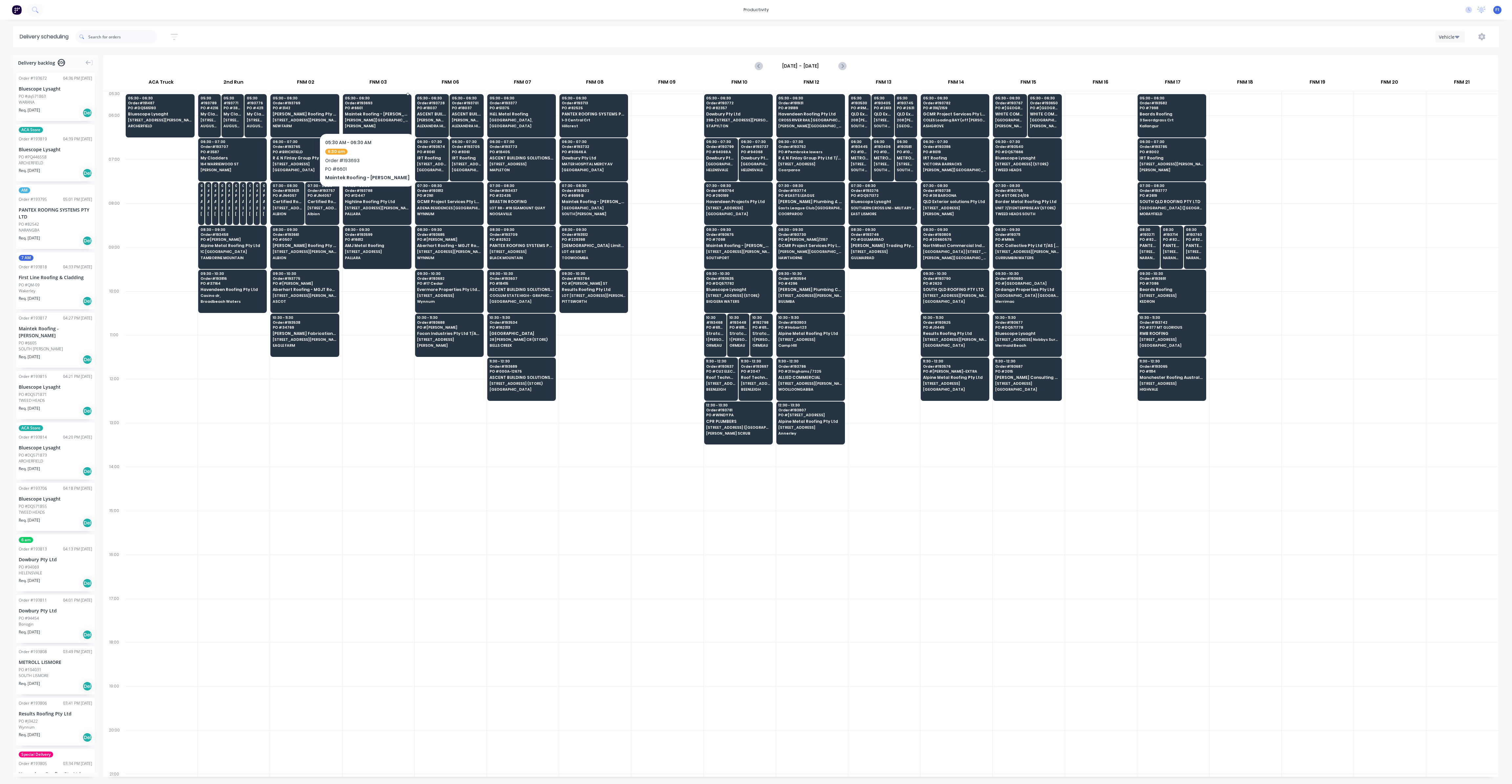
click at [366, 113] on span "Maintek Roofing - [PERSON_NAME]" at bounding box center [377, 114] width 63 height 4
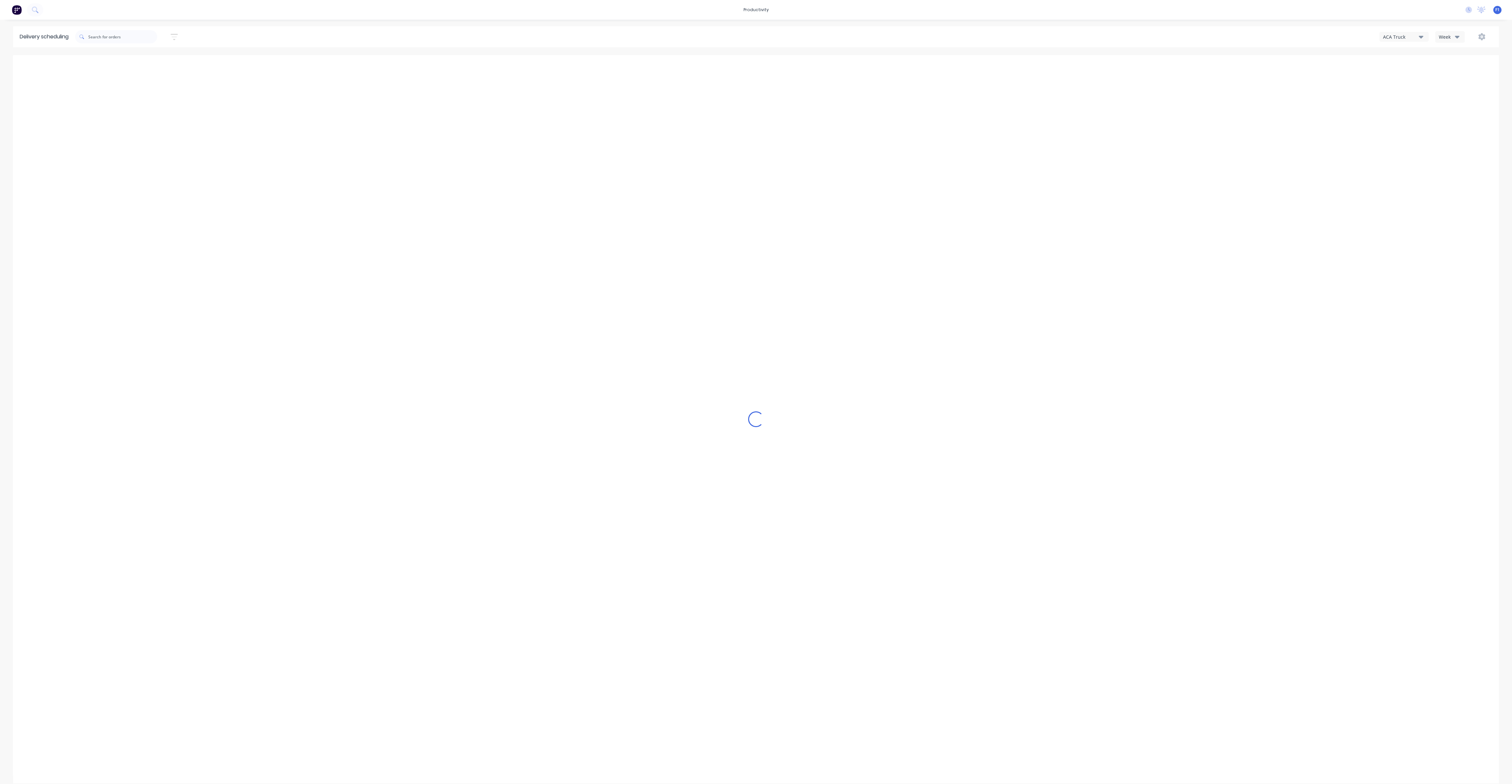
click at [1454, 36] on div "Week" at bounding box center [1448, 37] width 19 height 7
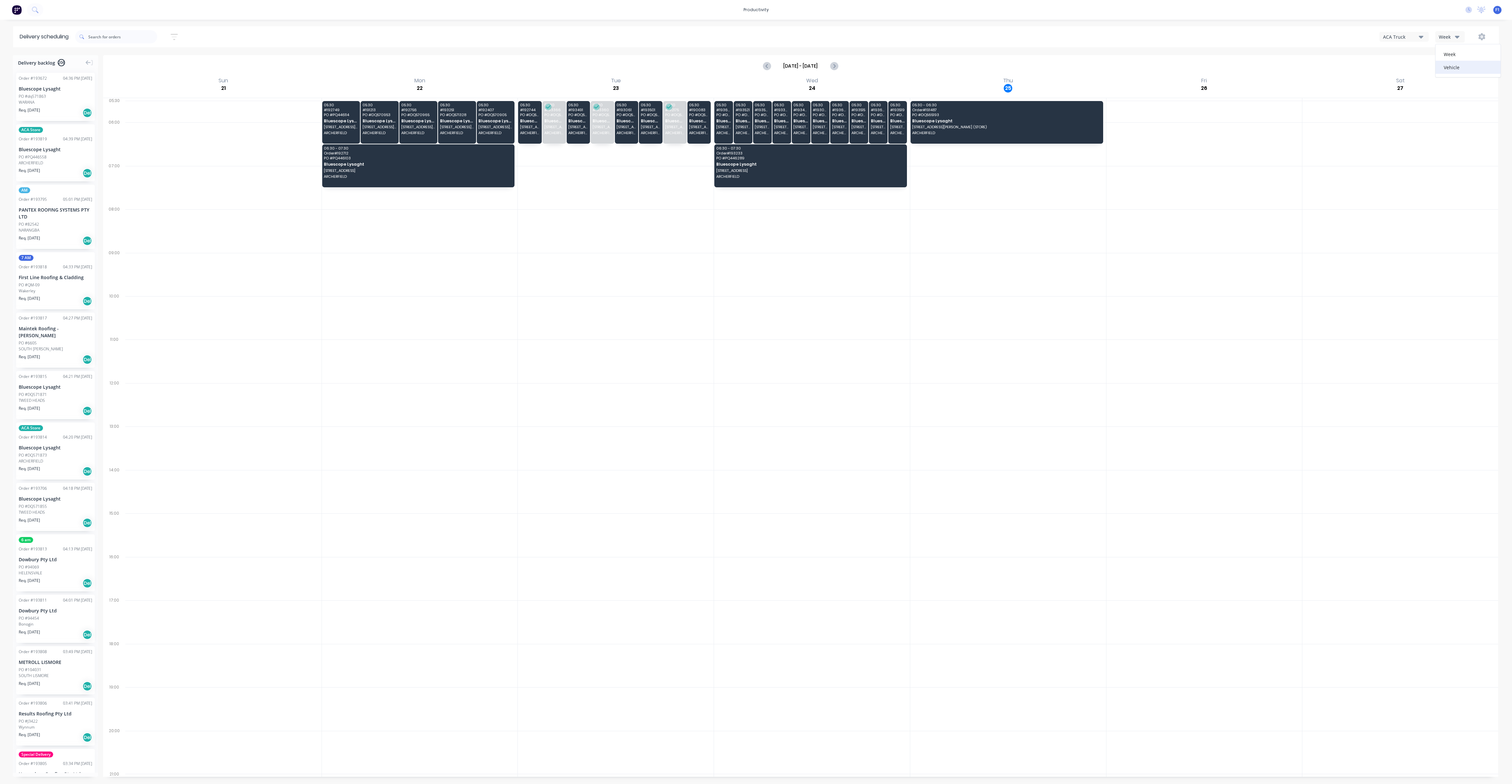
click at [1450, 70] on div "Vehicle" at bounding box center [1468, 67] width 65 height 13
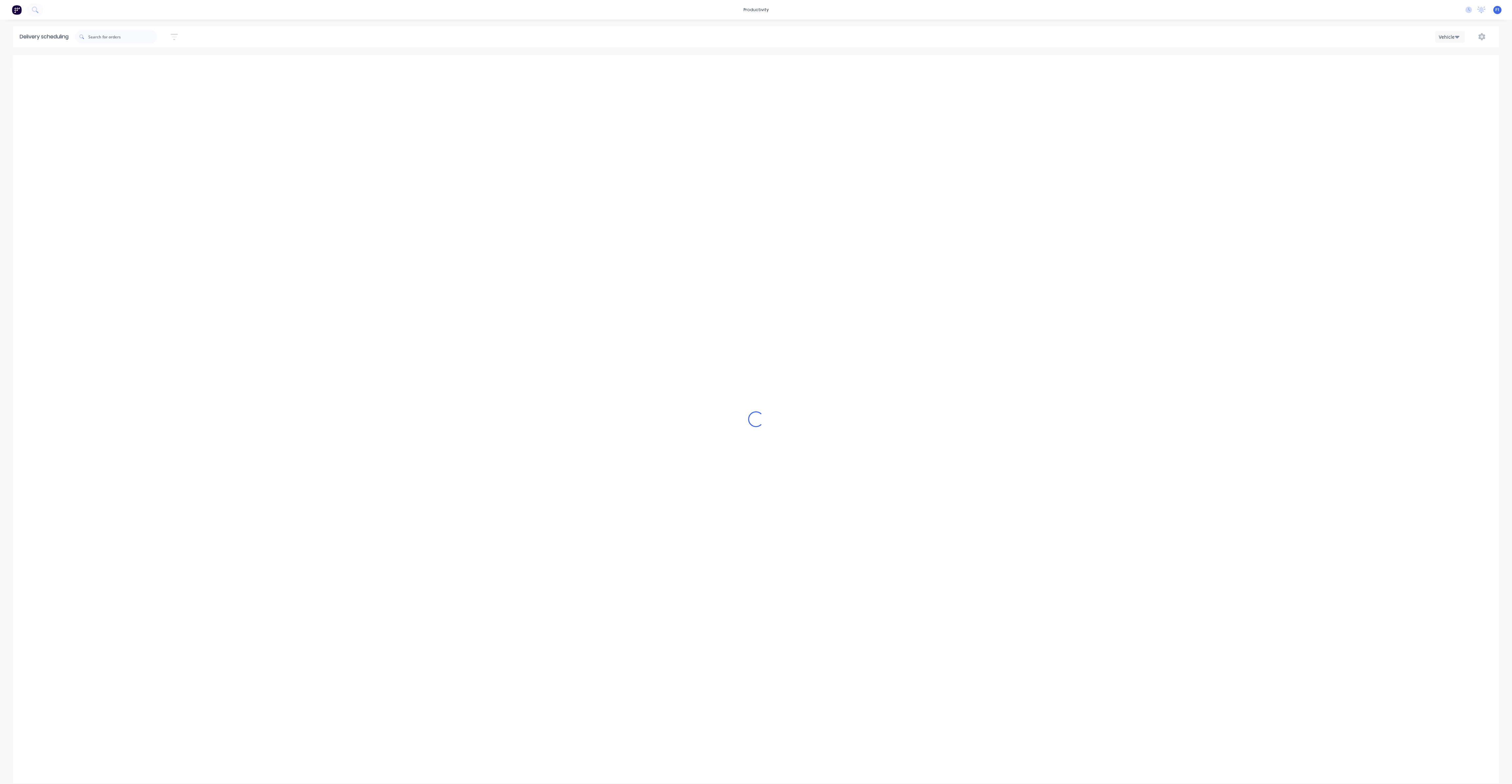
scroll to position [0, 1]
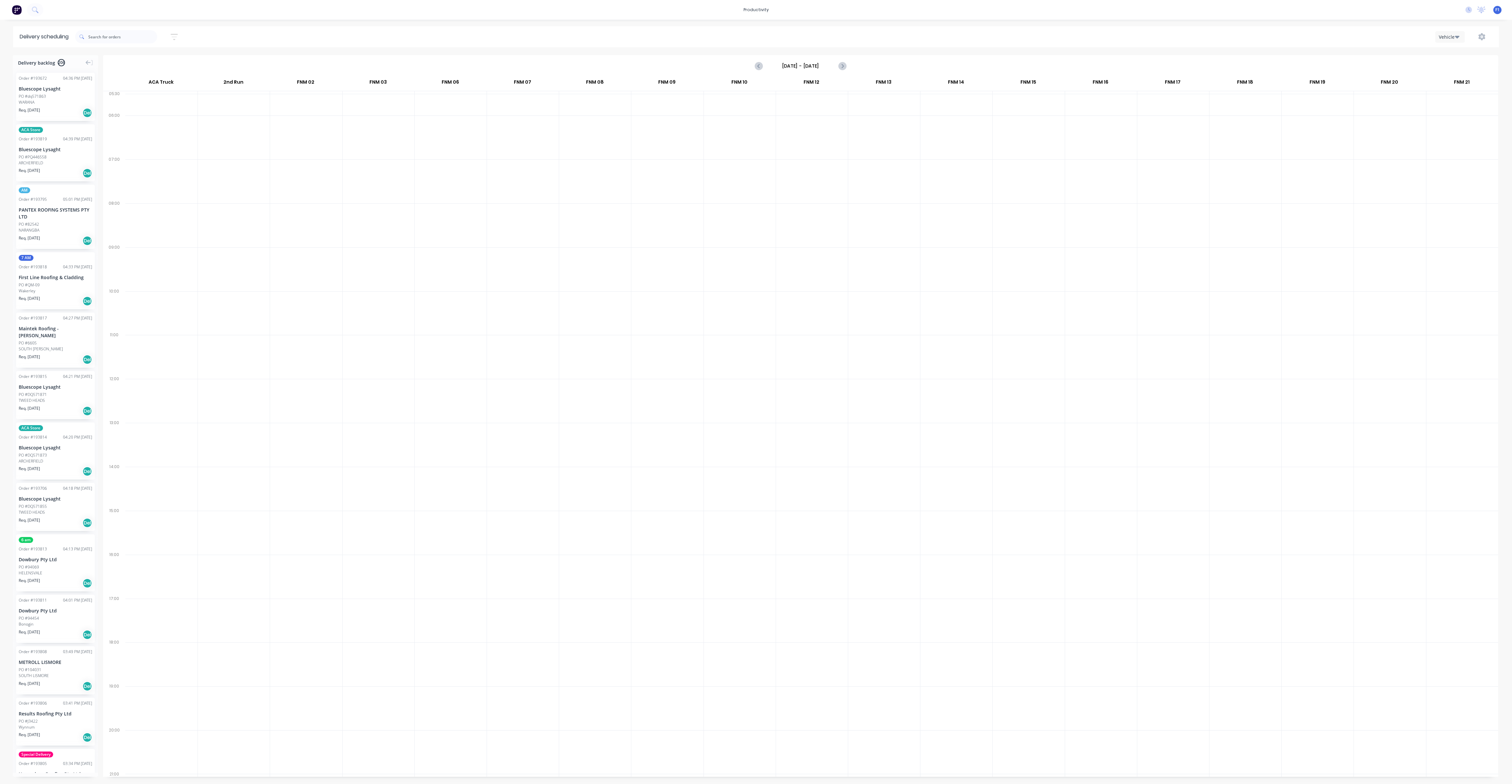
click at [824, 63] on input "[DATE] - [DATE]" at bounding box center [801, 66] width 65 height 10
click at [827, 136] on div "25" at bounding box center [829, 137] width 10 height 10
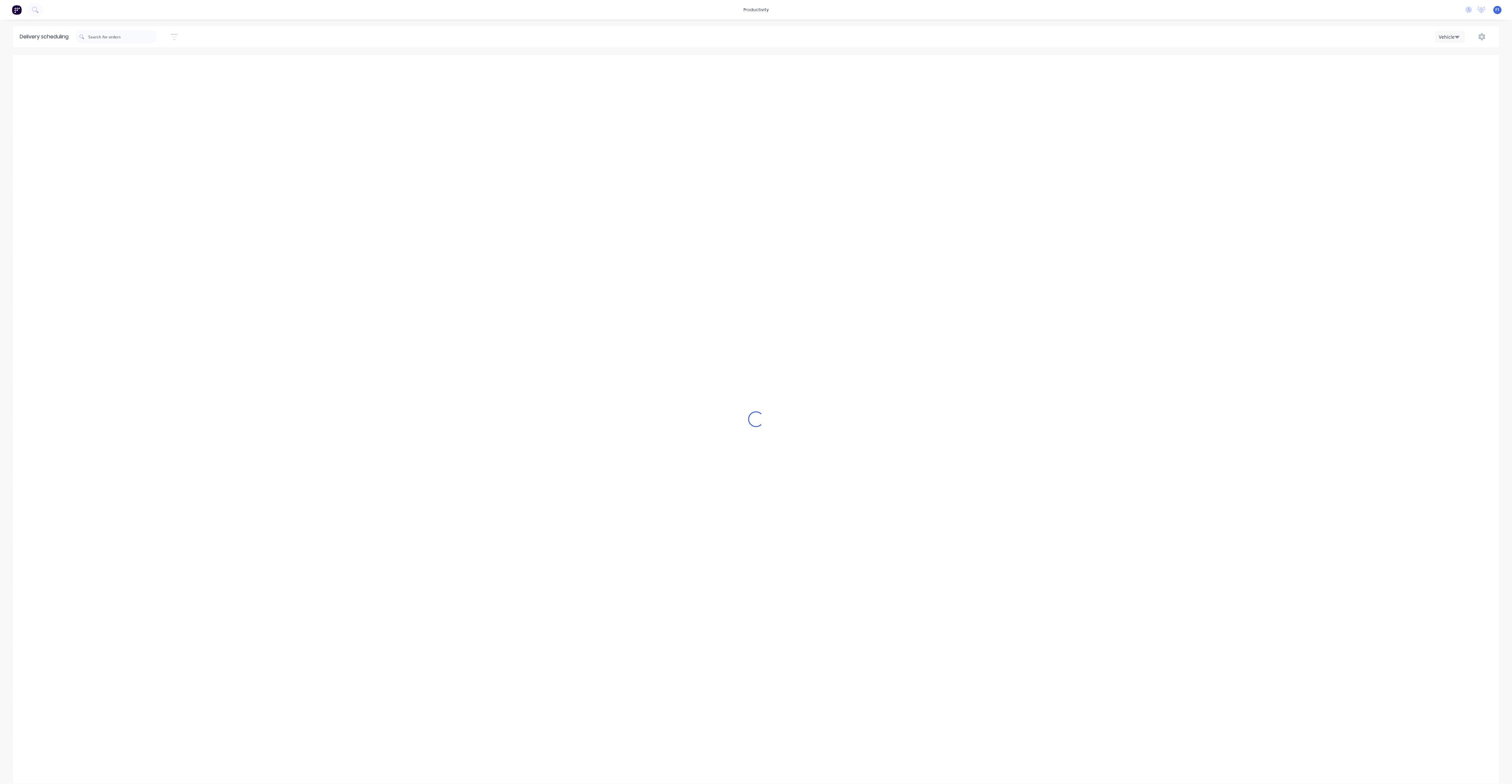
type input "[DATE] - [DATE]"
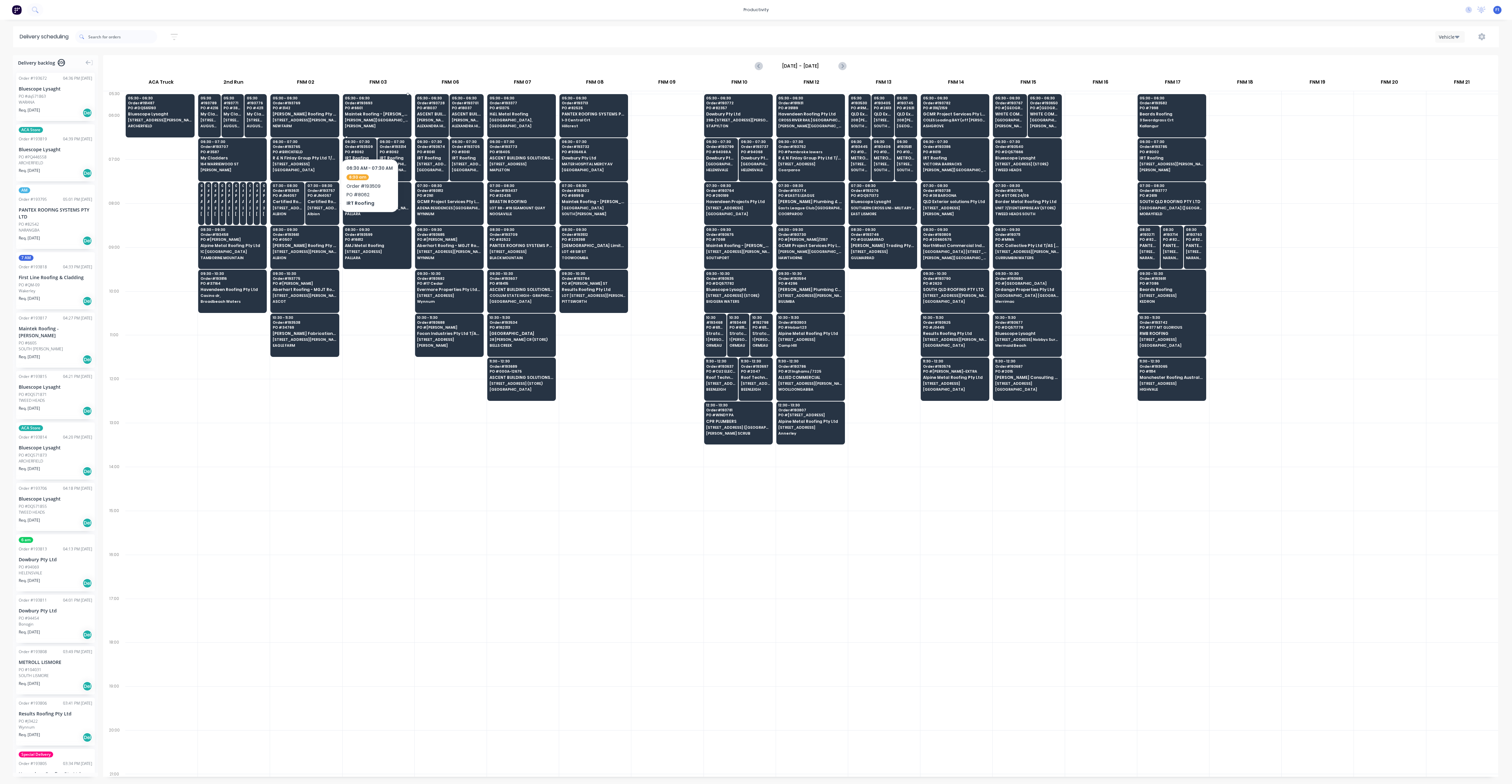
click at [372, 120] on span "[PERSON_NAME][GEOGRAPHIC_DATA]" at bounding box center [377, 120] width 63 height 4
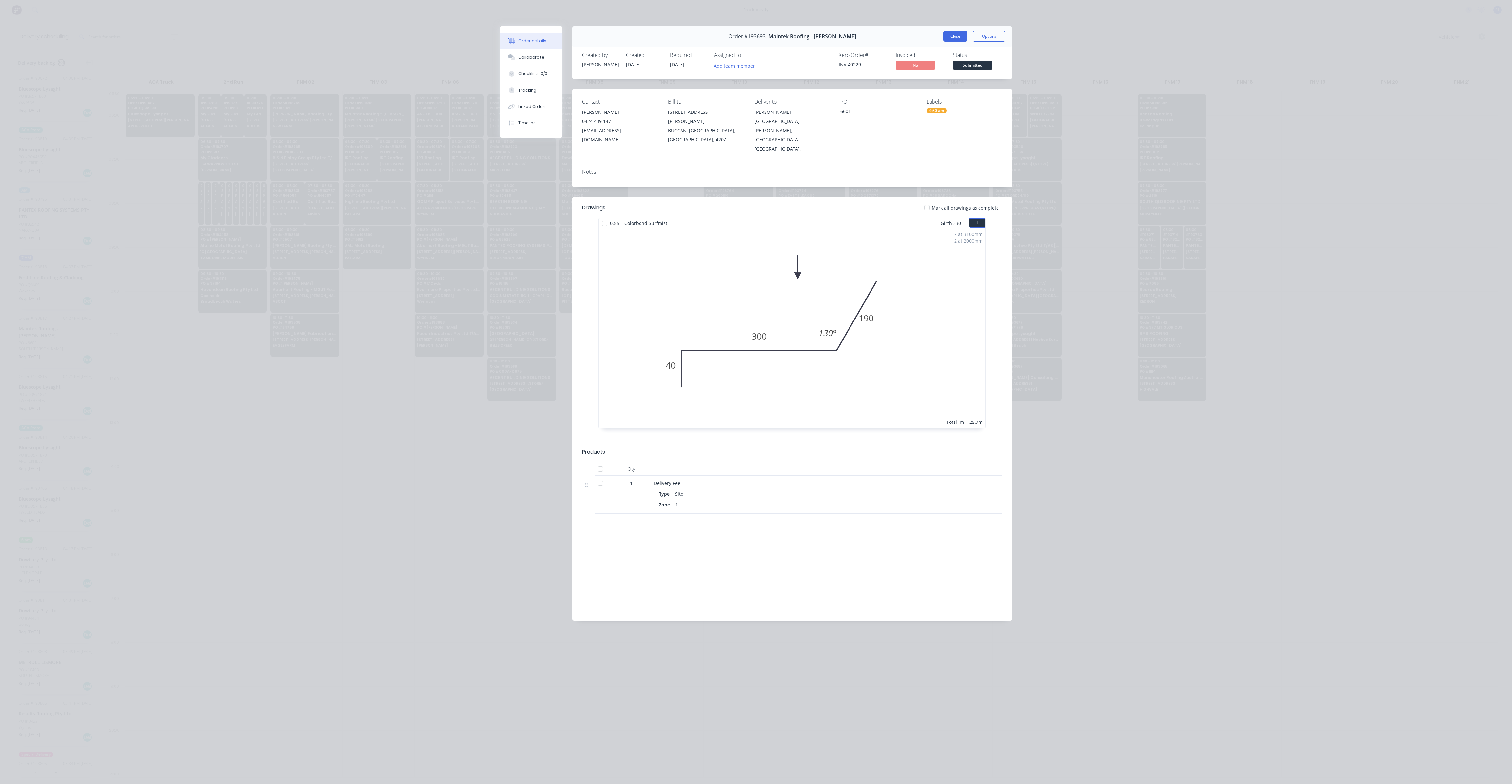
click at [963, 37] on button "Close" at bounding box center [955, 36] width 24 height 11
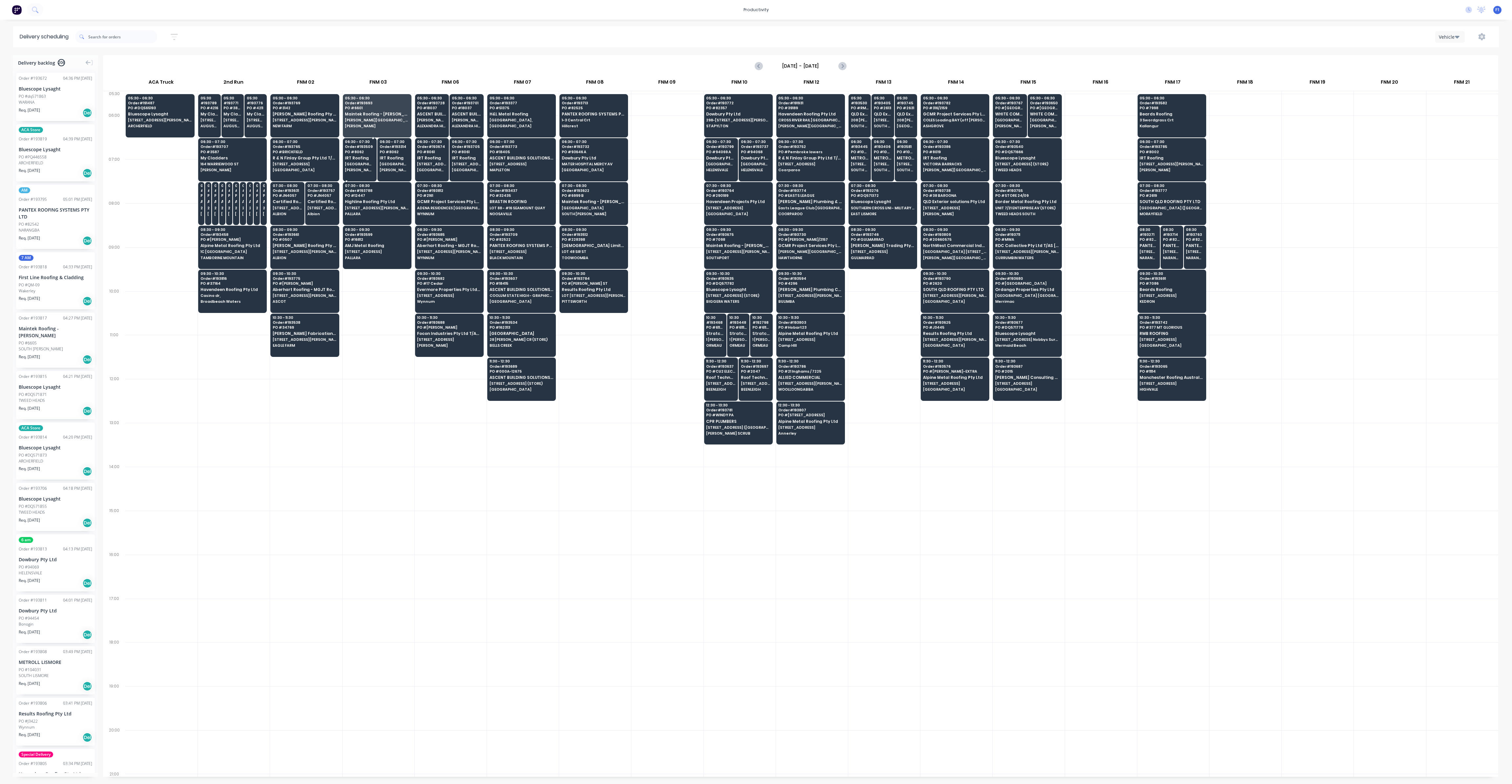
click at [361, 160] on span "IRT Roofing" at bounding box center [360, 158] width 29 height 4
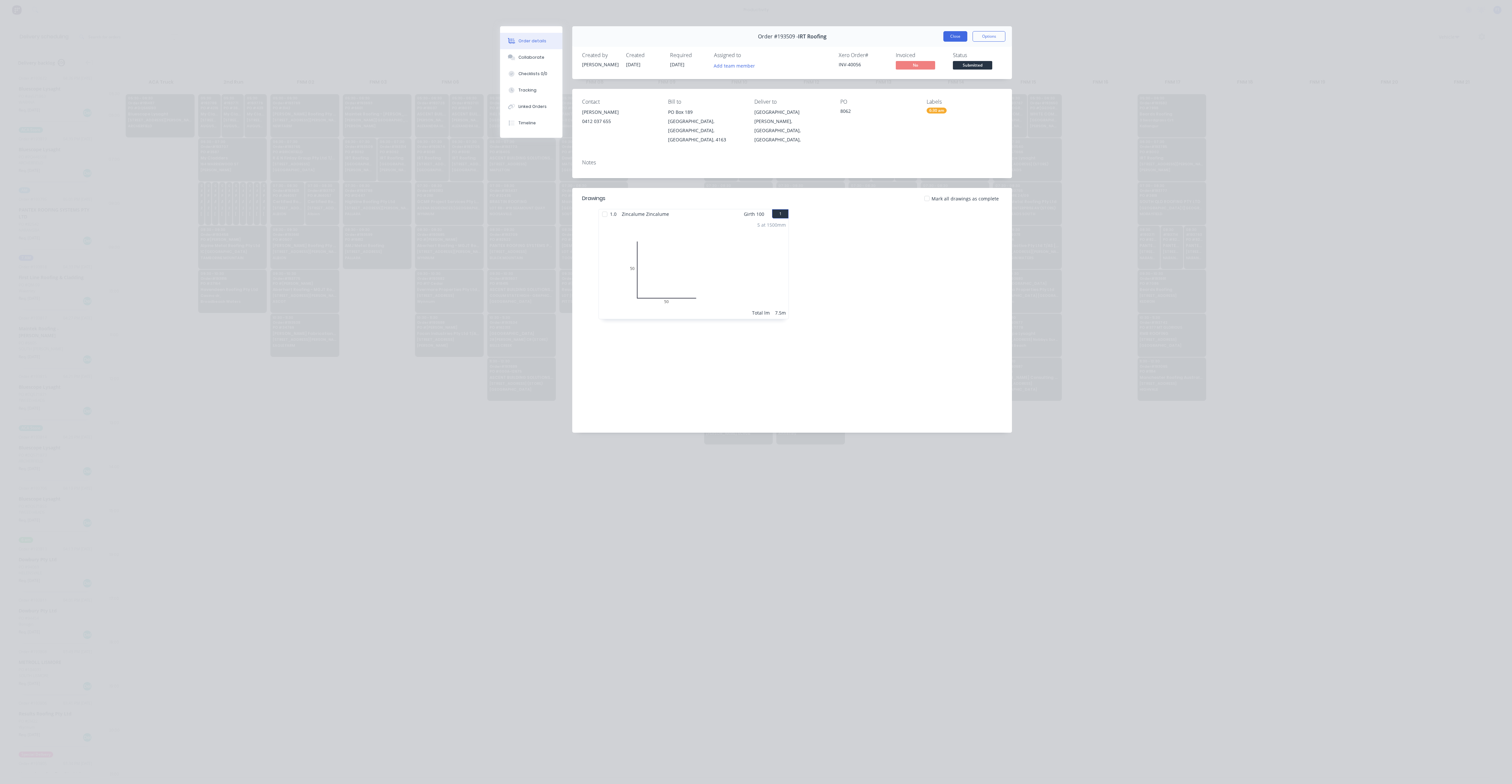
click at [957, 36] on button "Close" at bounding box center [955, 36] width 24 height 11
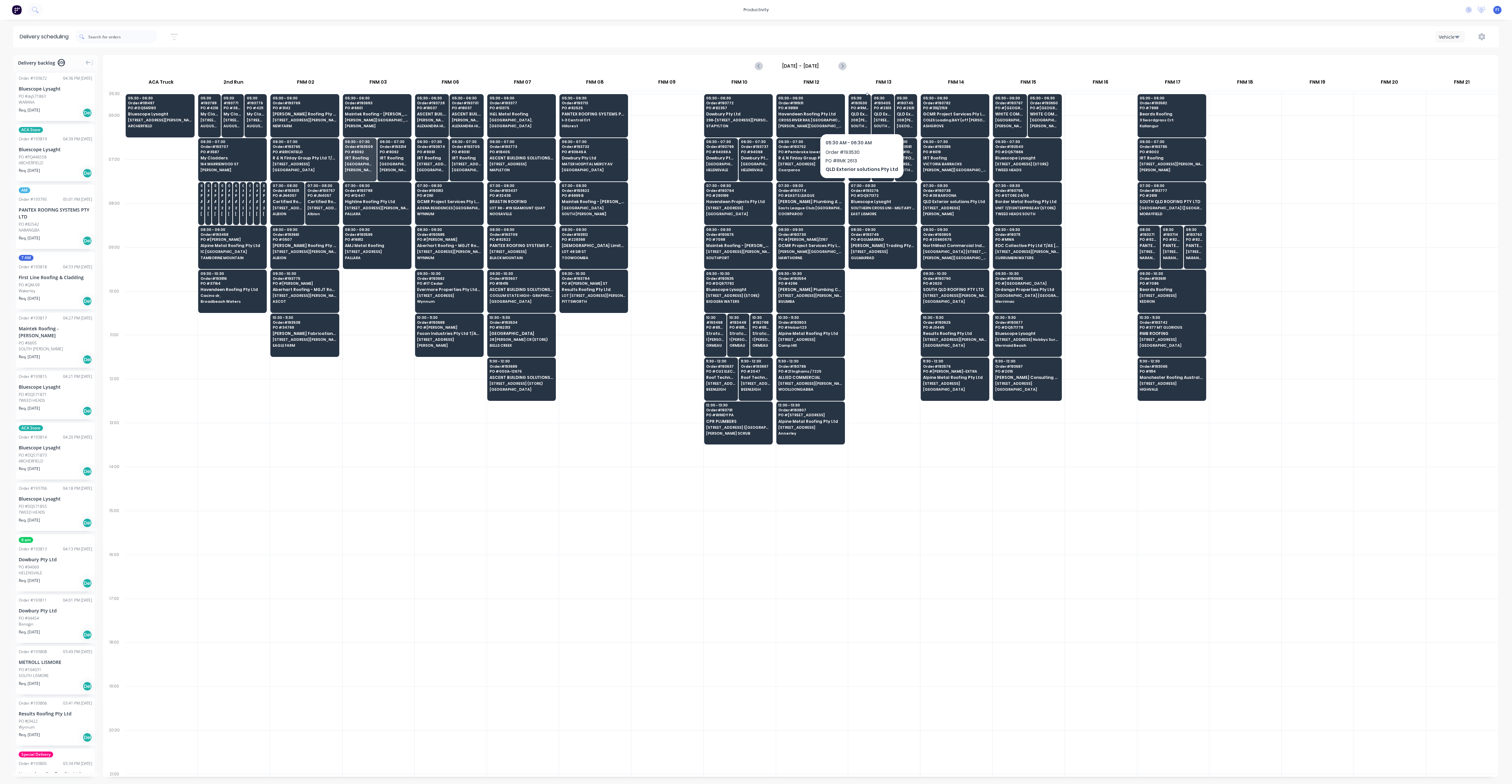
click at [853, 115] on span "QLD Exterior solutions Pty Ltd" at bounding box center [860, 114] width 18 height 4
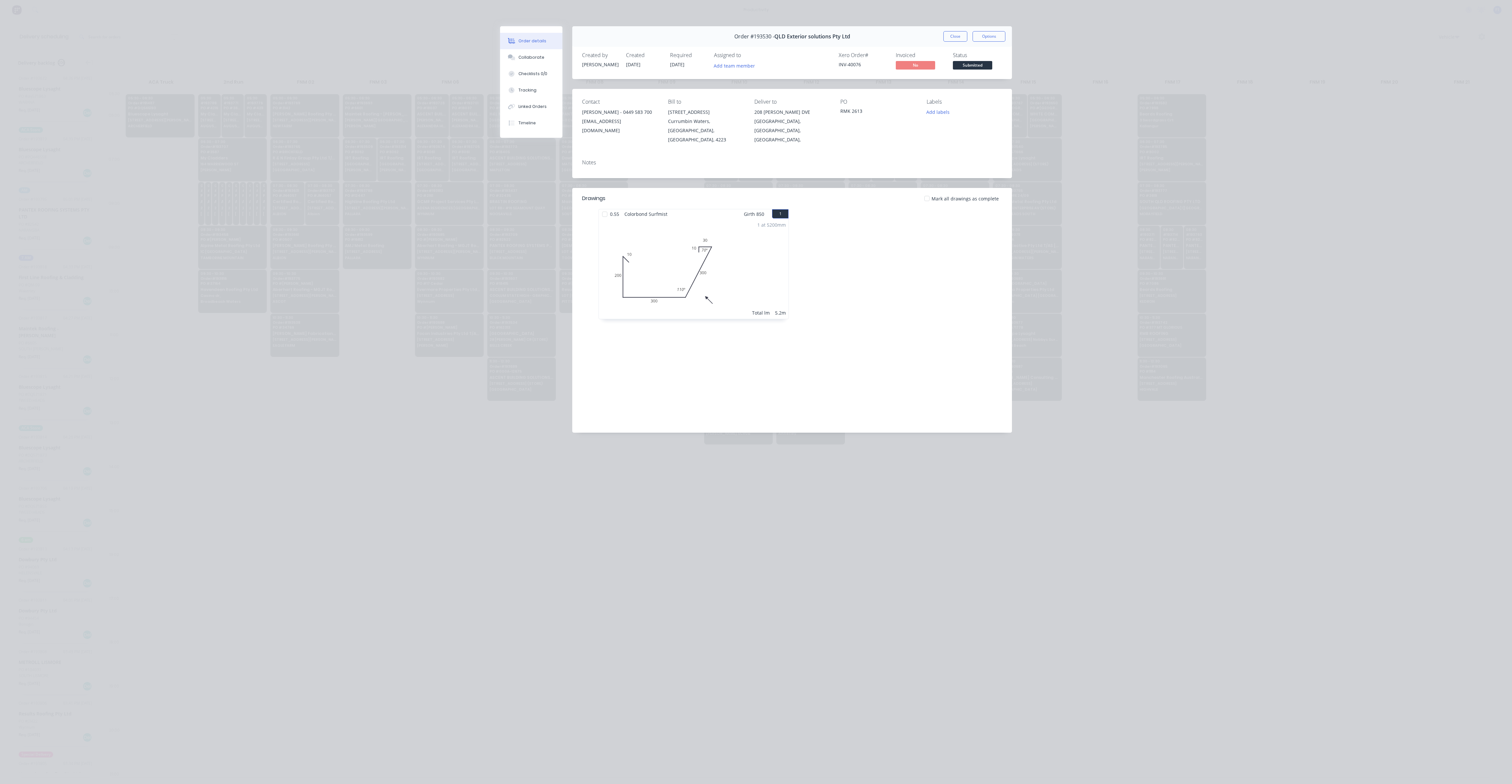
drag, startPoint x: 958, startPoint y: 35, endPoint x: 963, endPoint y: 36, distance: 5.1
click at [958, 36] on button "Close" at bounding box center [955, 36] width 24 height 11
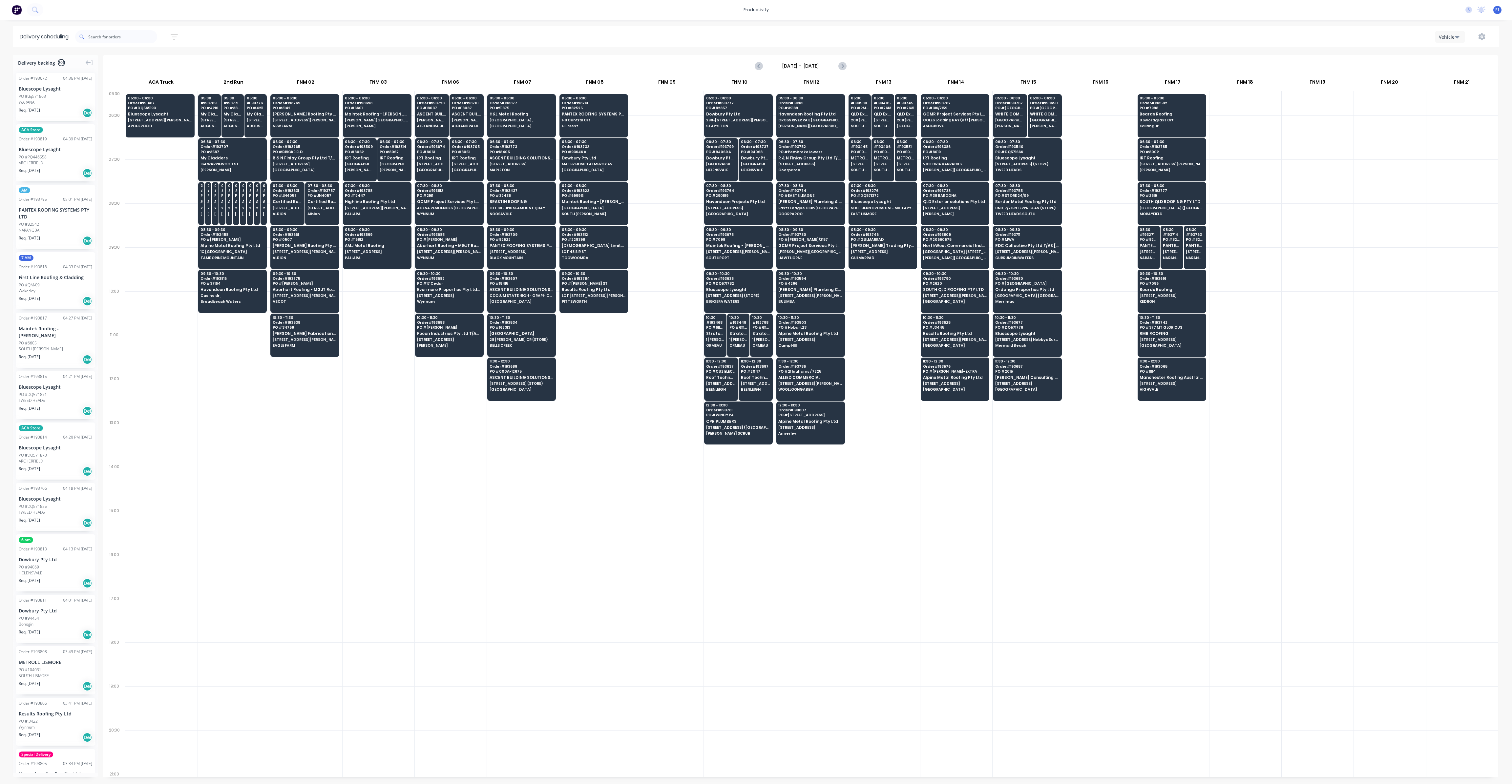
drag, startPoint x: 880, startPoint y: 359, endPoint x: 880, endPoint y: 354, distance: 5.0
click at [880, 358] on div at bounding box center [884, 357] width 72 height 44
click at [288, 333] on div "10:30 - 11:30 Order # 193538 PO # 34769 [PERSON_NAME] Fabrications Pty Ltd [STR…" at bounding box center [305, 332] width 68 height 37
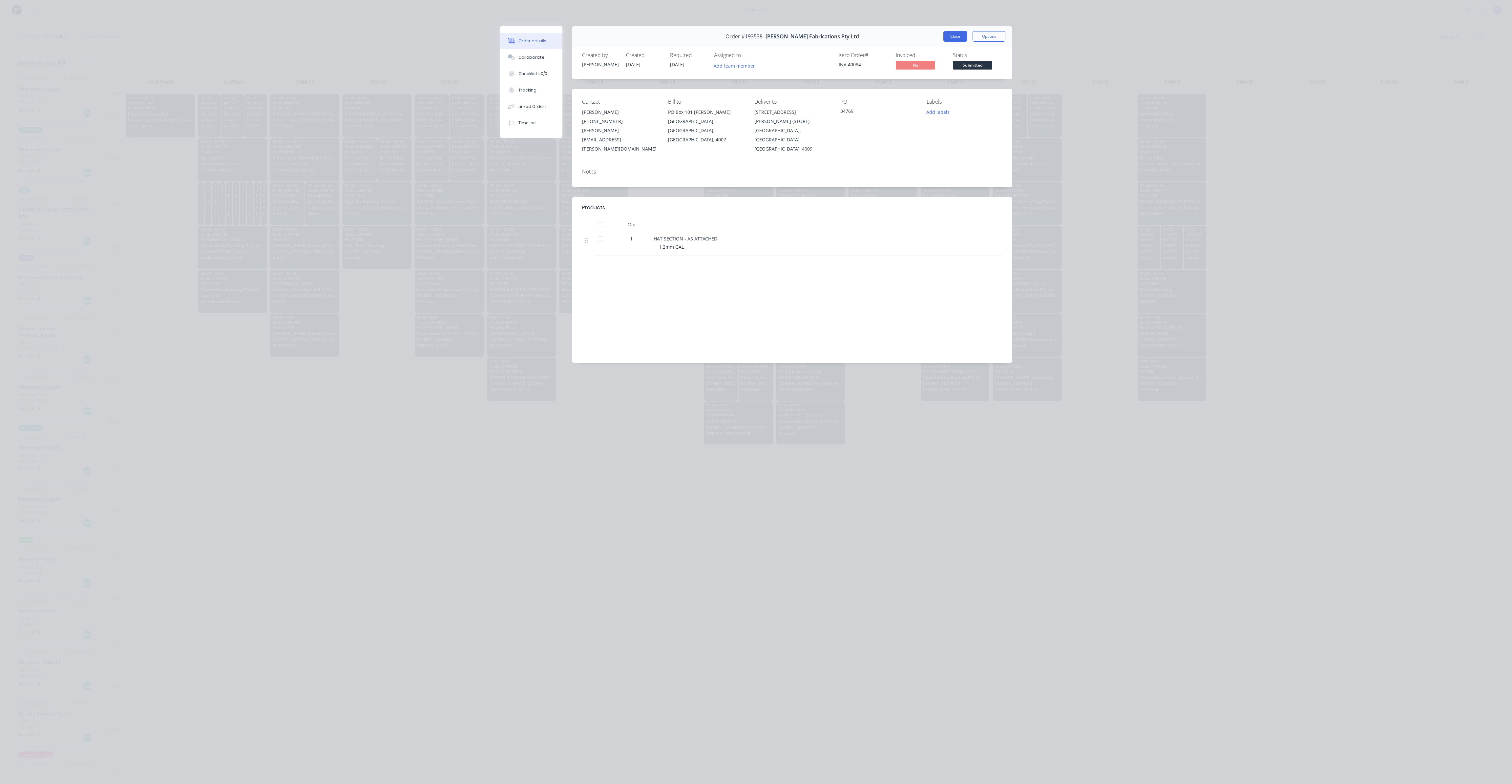
click at [957, 34] on button "Close" at bounding box center [955, 36] width 24 height 11
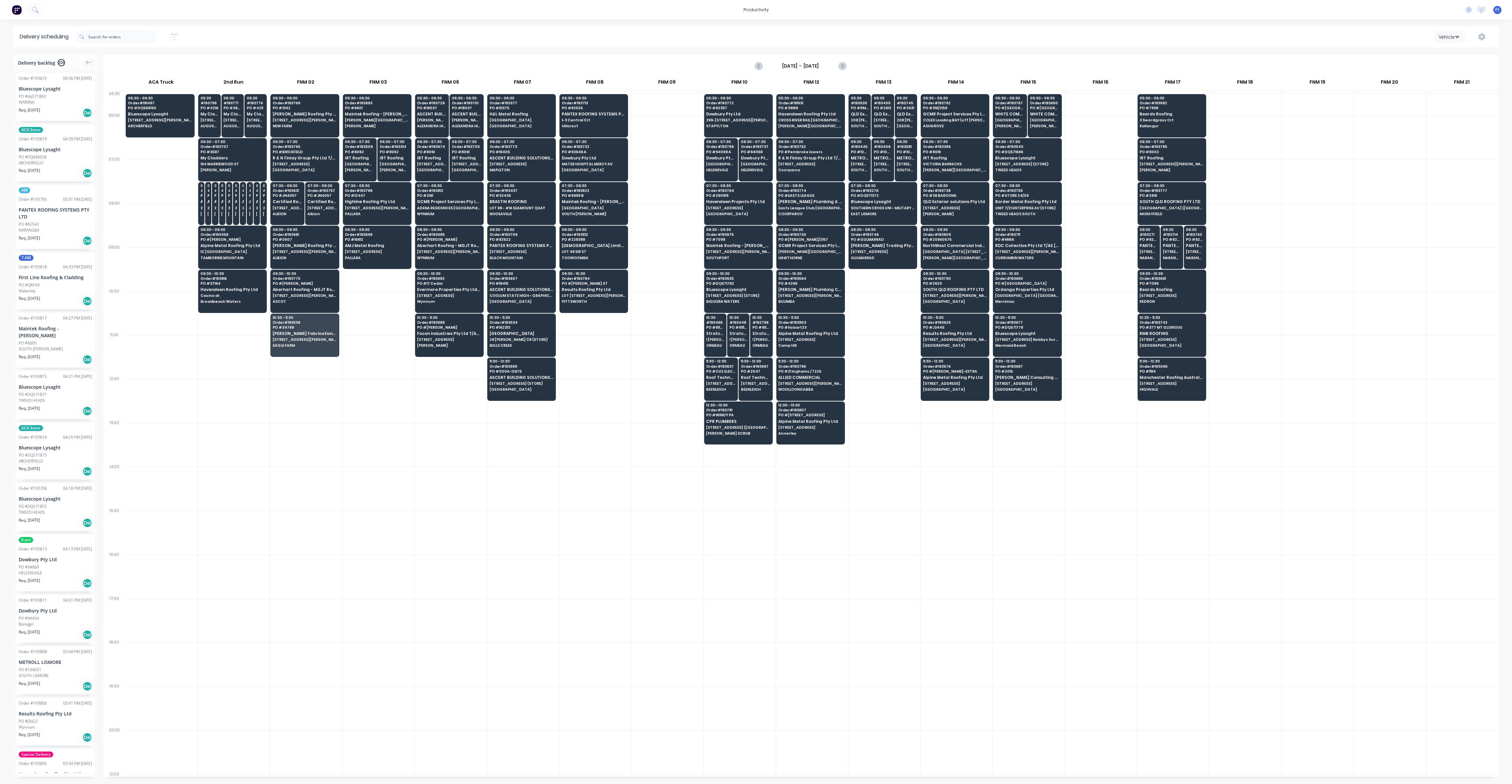
click at [609, 467] on div at bounding box center [595, 488] width 72 height 44
click at [100, 38] on input "text" at bounding box center [122, 36] width 69 height 13
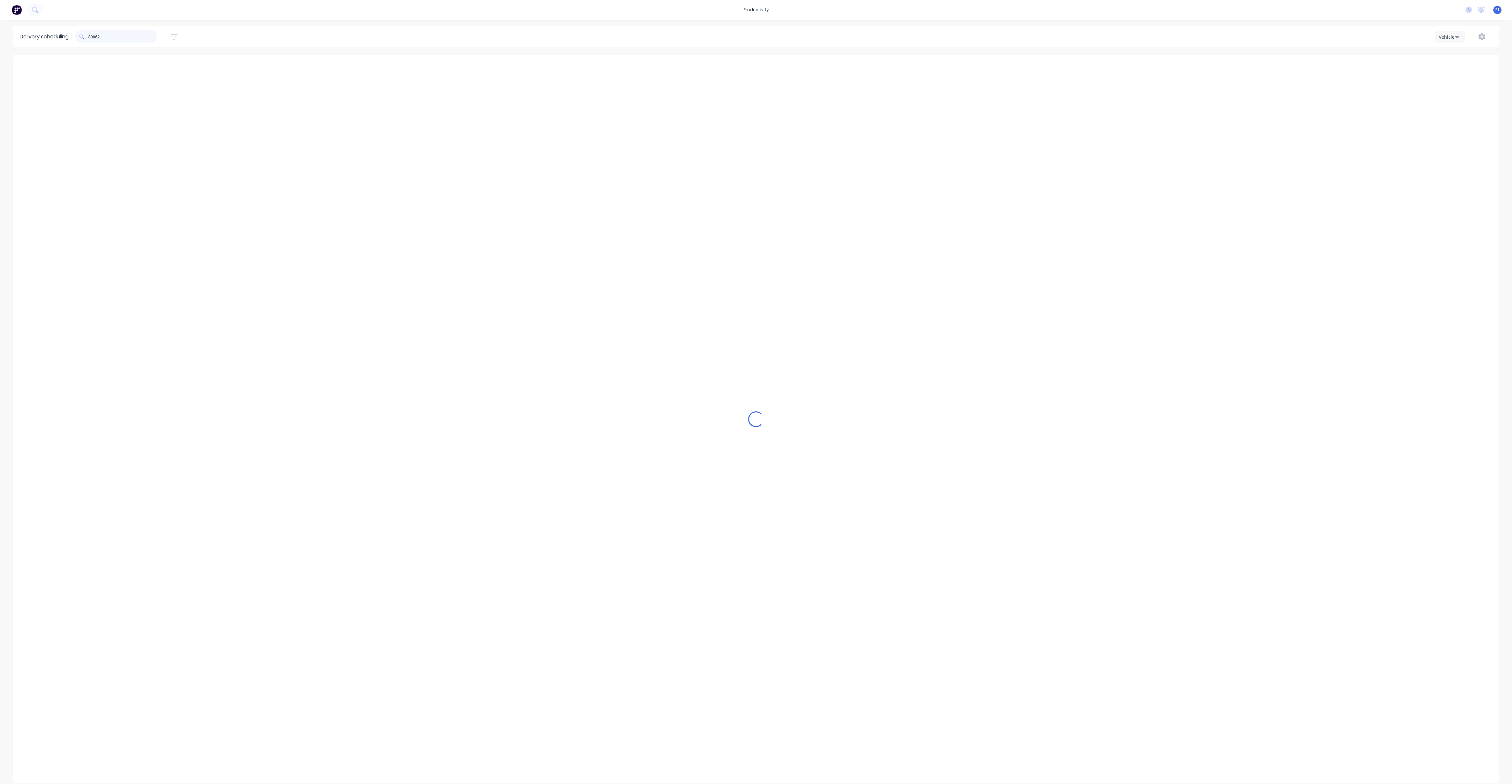
click at [93, 35] on input "89062" at bounding box center [122, 36] width 69 height 13
click at [95, 36] on input "89062" at bounding box center [122, 36] width 69 height 13
click at [391, 160] on div "06:30 - 07:30 Order # 193314 PO # 8062 IRT Roofing [GEOGRAPHIC_DATA]" at bounding box center [394, 156] width 33 height 37
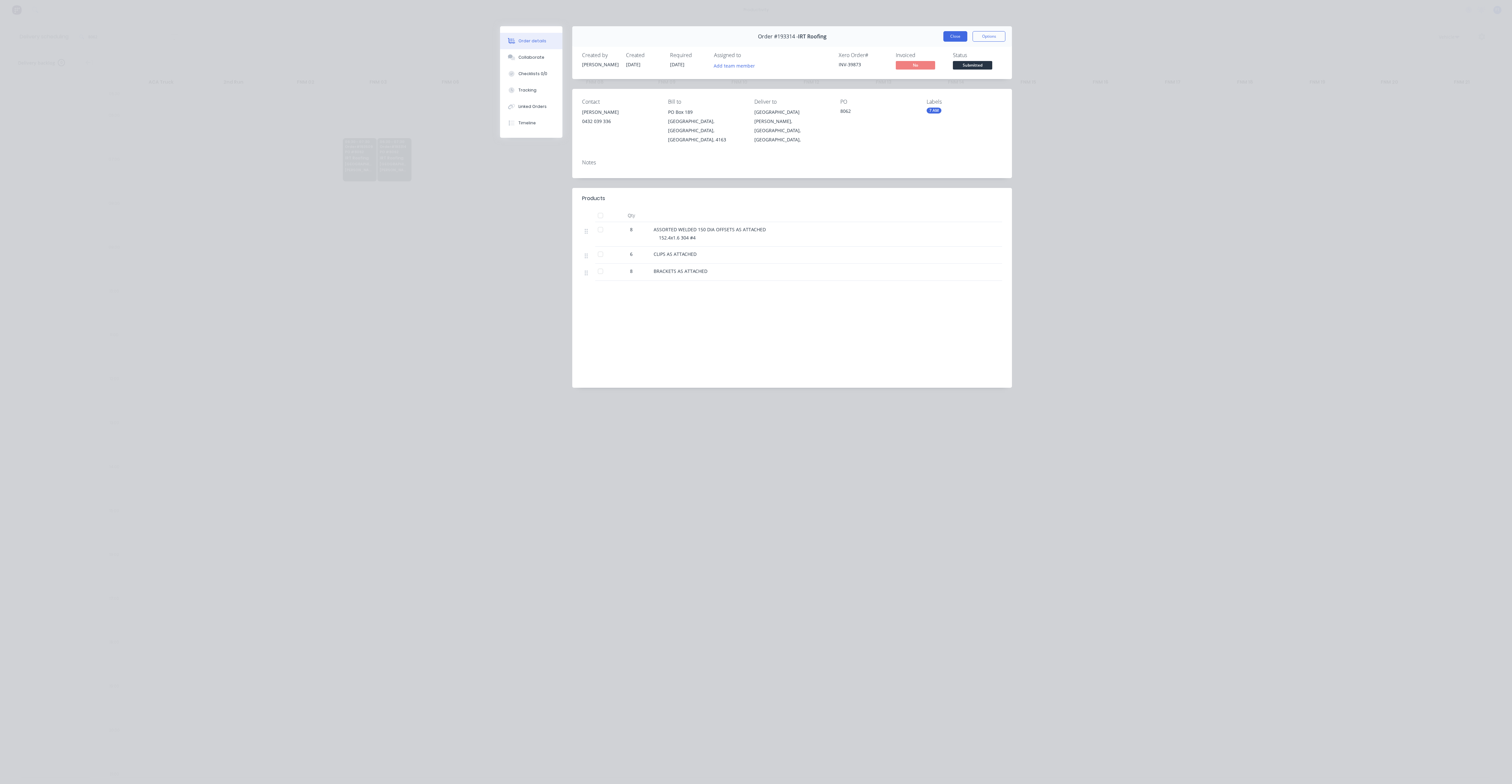
click at [950, 38] on button "Close" at bounding box center [955, 36] width 24 height 11
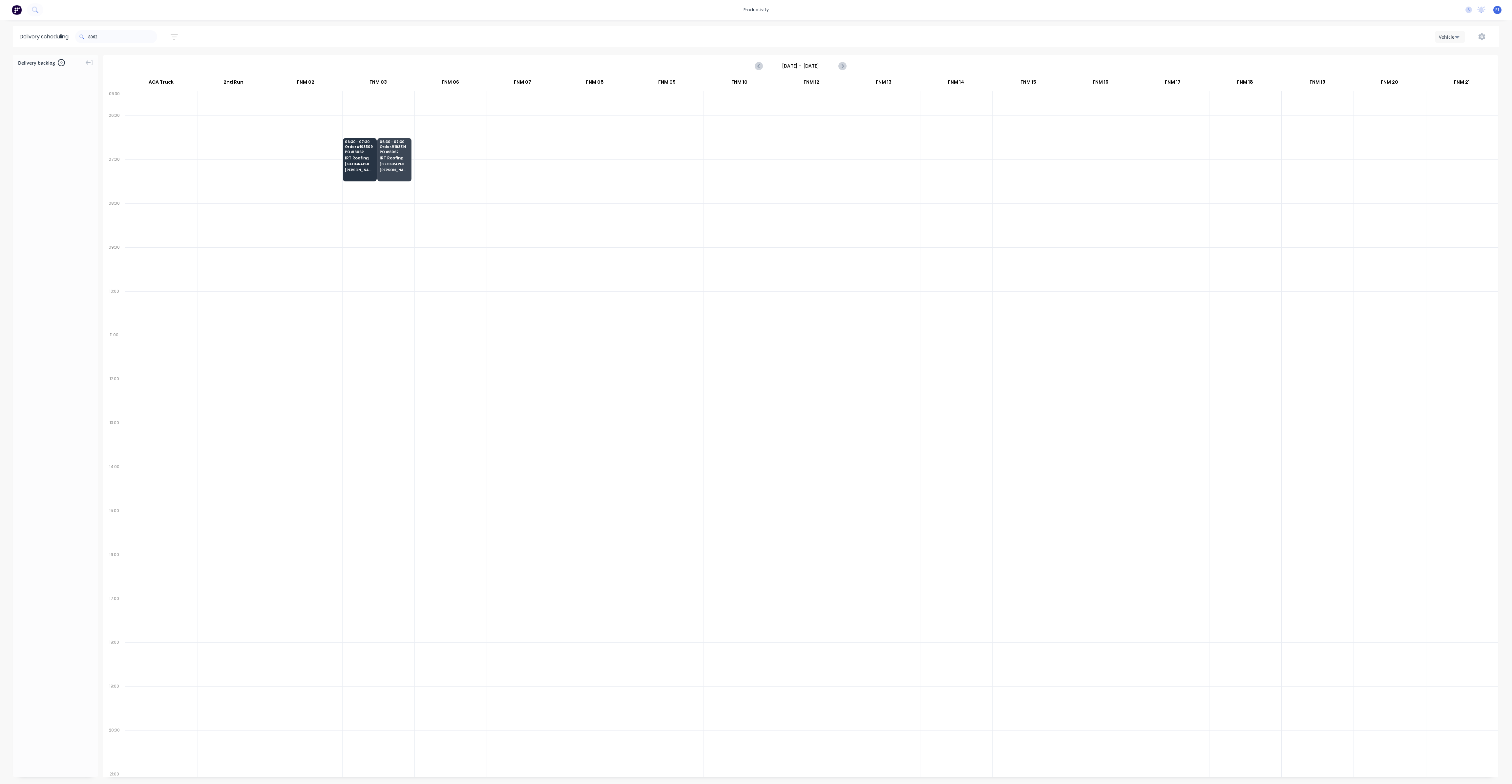
click at [738, 190] on div at bounding box center [740, 181] width 72 height 44
click at [104, 34] on input "8062" at bounding box center [122, 36] width 69 height 13
type input "8"
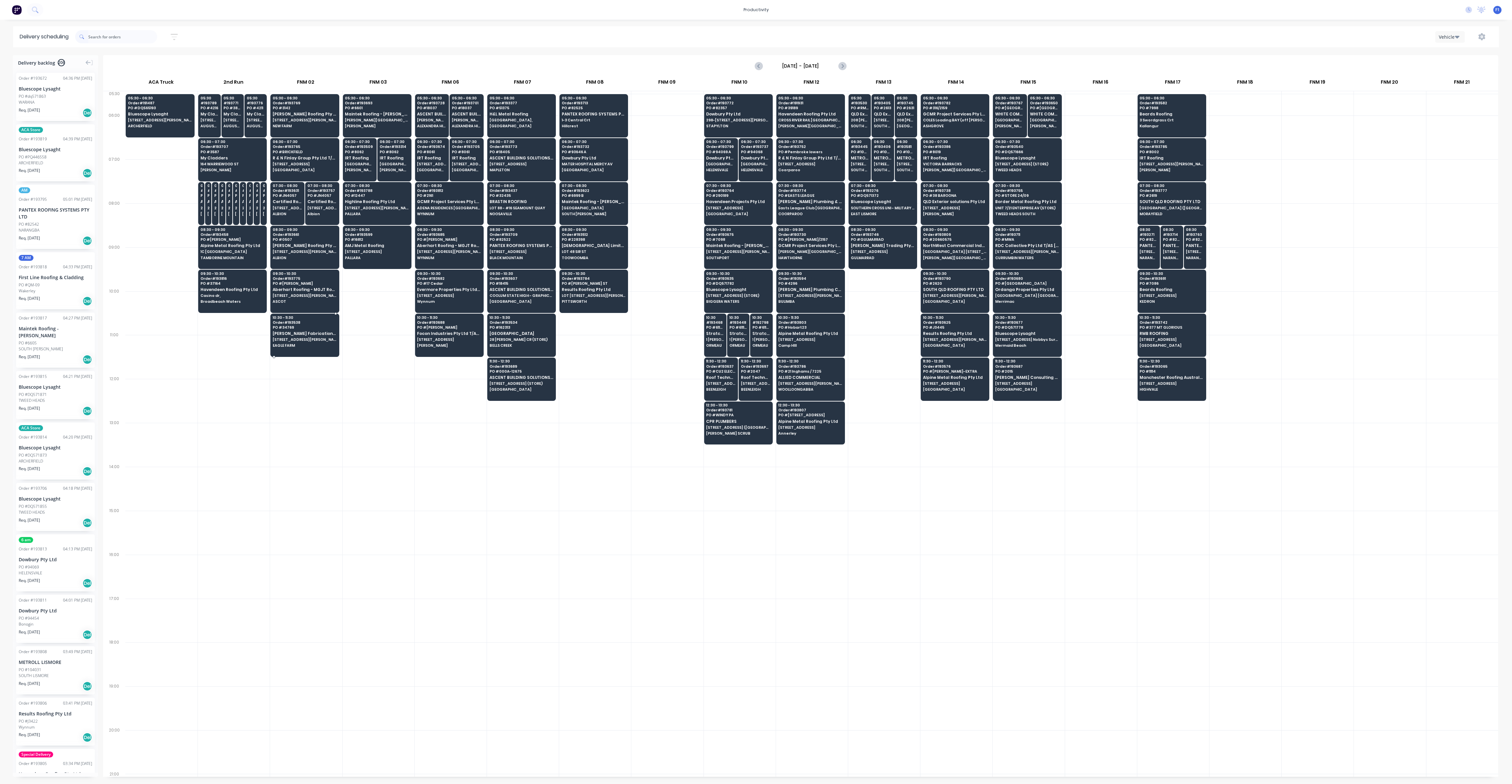
click at [309, 340] on div "10:30 - 11:30 Order # 193538 PO # 34769 [PERSON_NAME] Fabrications Pty Ltd [STR…" at bounding box center [305, 332] width 68 height 37
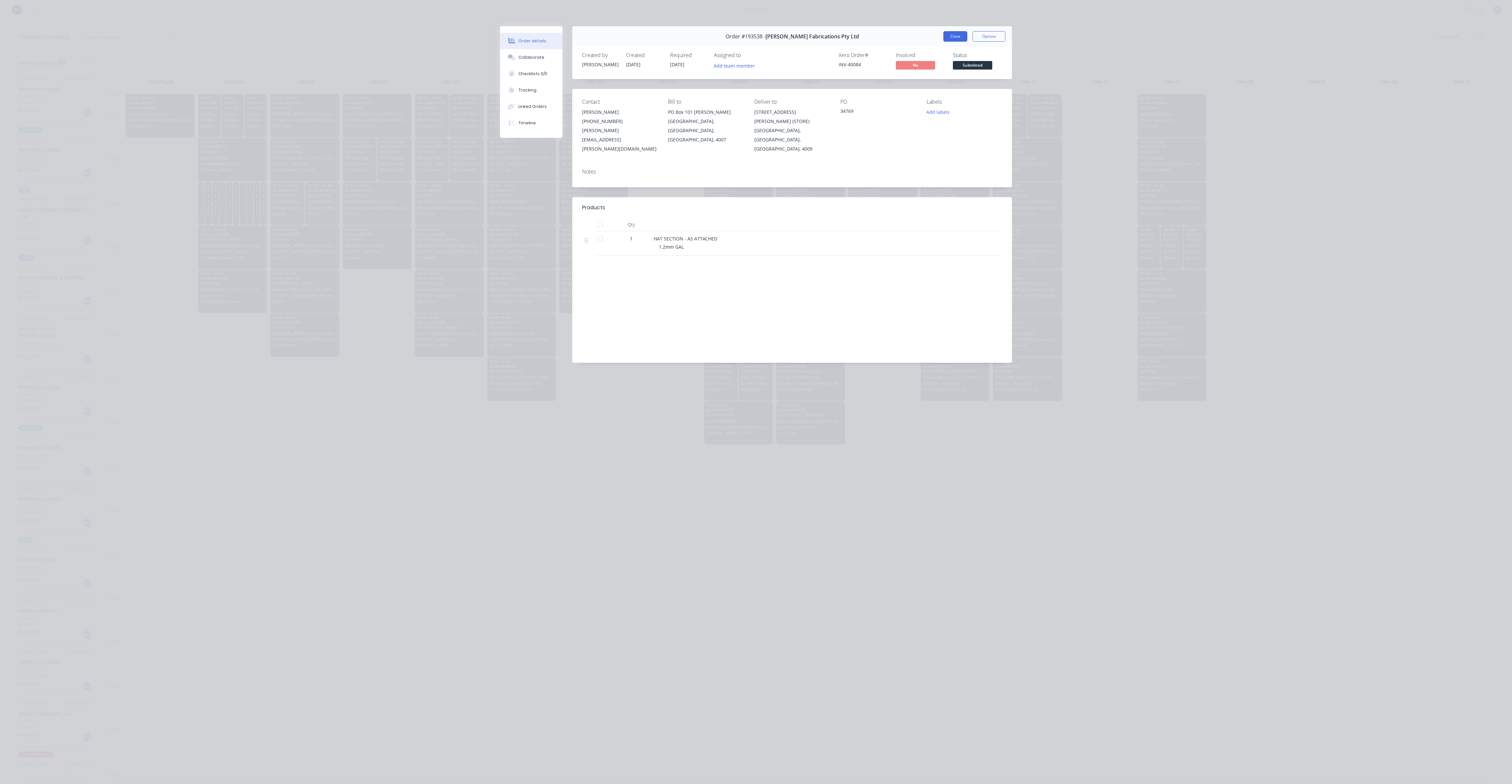
click at [957, 39] on button "Close" at bounding box center [955, 36] width 24 height 11
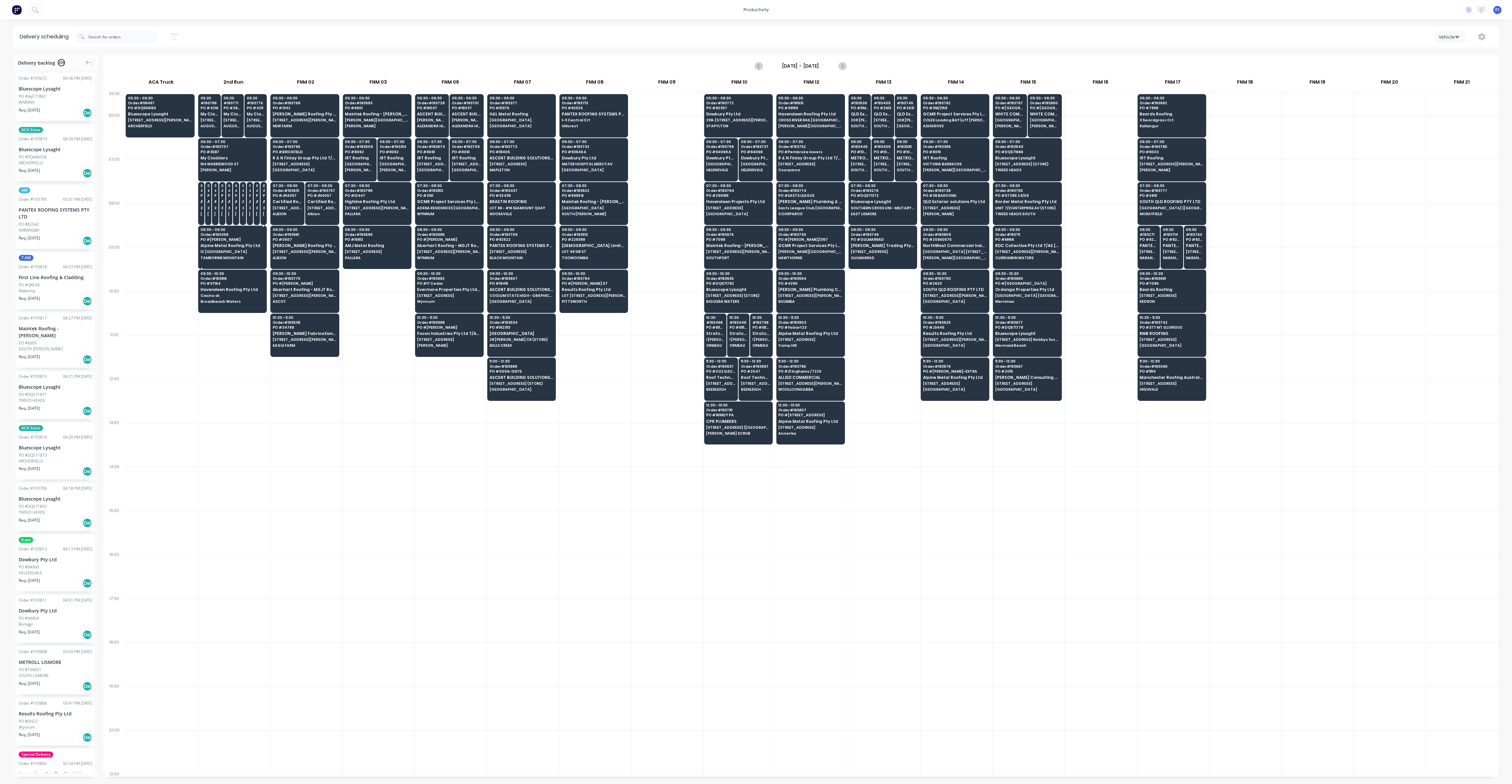
click at [215, 235] on span "Order # 193458" at bounding box center [232, 234] width 63 height 4
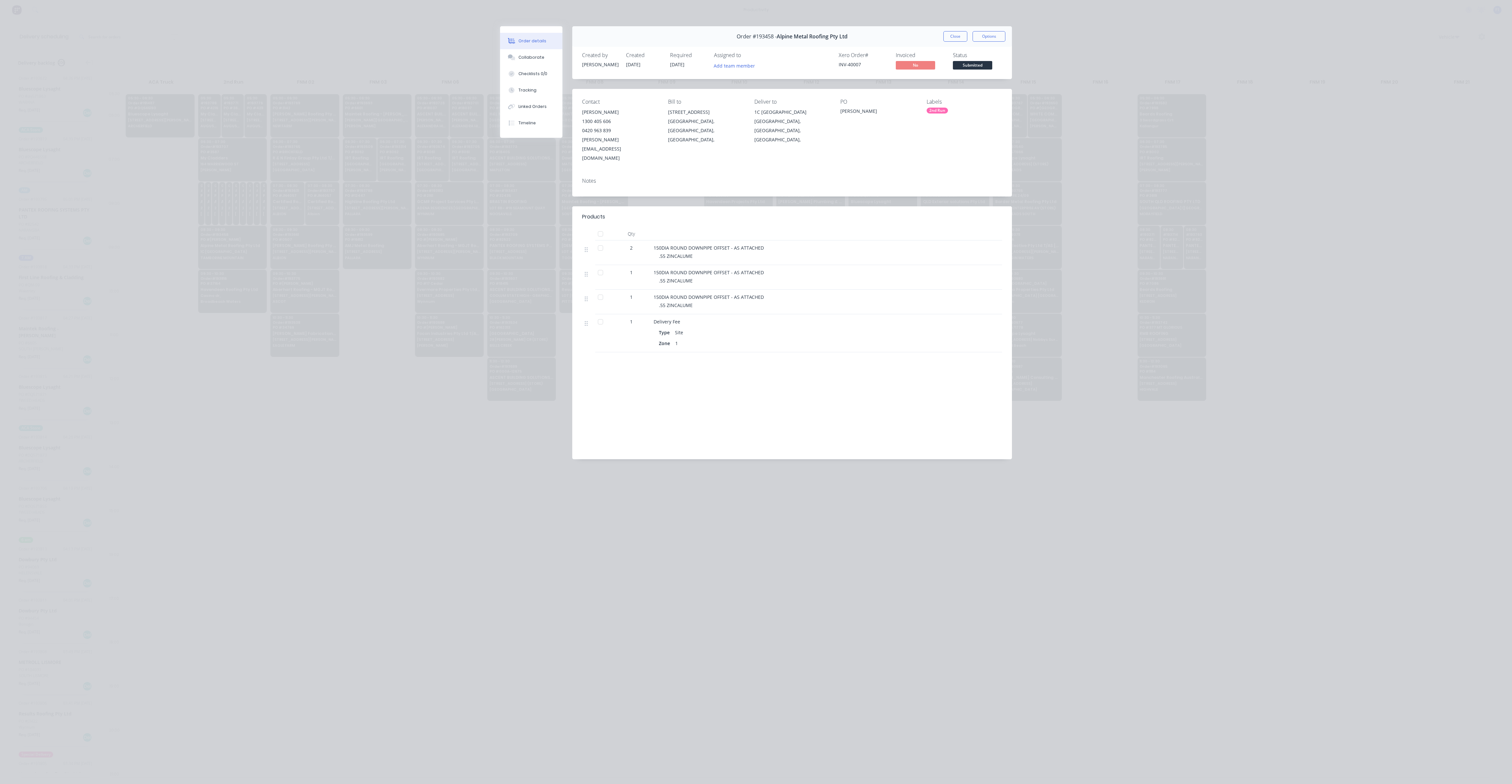
drag, startPoint x: 957, startPoint y: 37, endPoint x: 955, endPoint y: 41, distance: 4.5
click at [957, 37] on button "Close" at bounding box center [955, 36] width 24 height 11
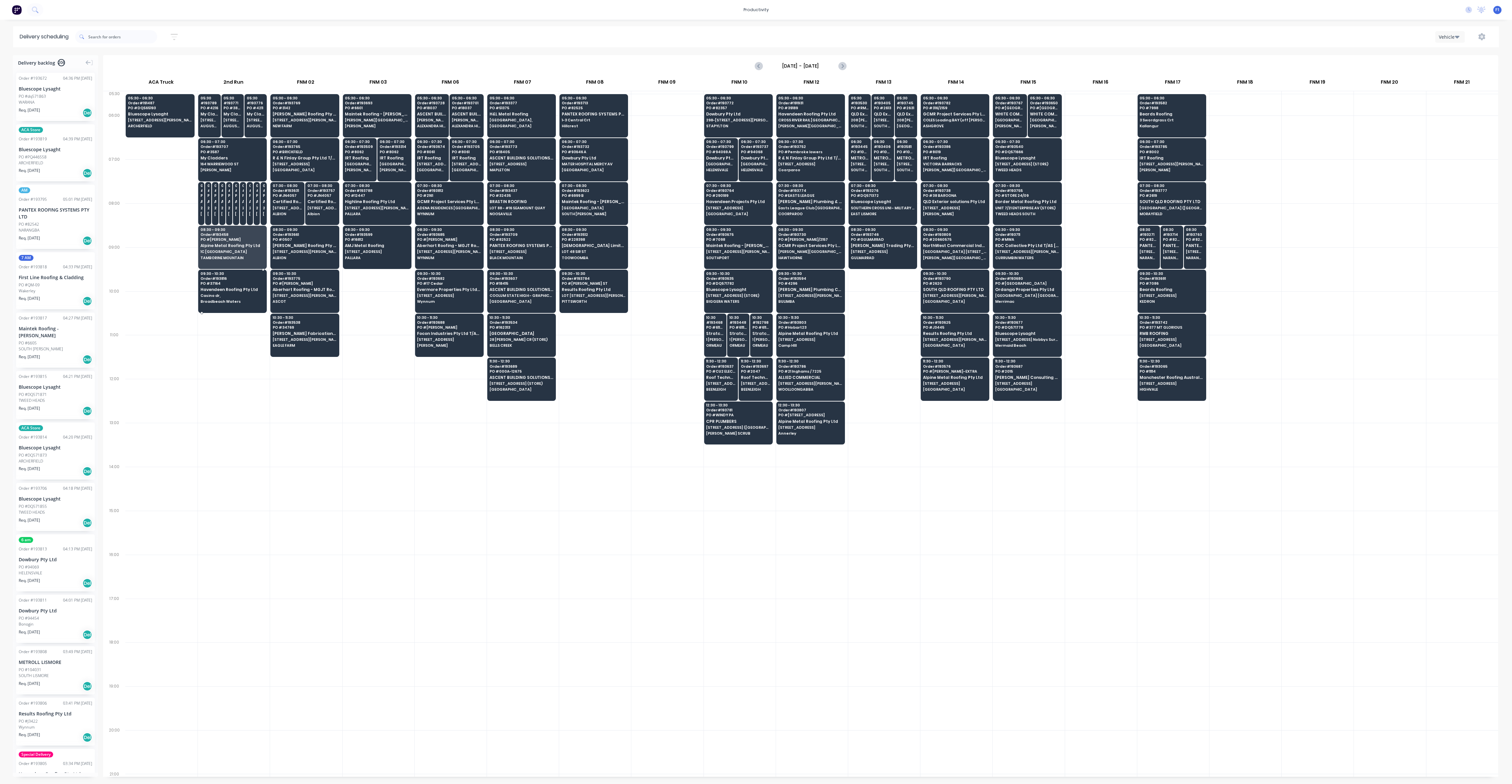
click at [213, 282] on span "PO # 37164" at bounding box center [232, 283] width 63 height 4
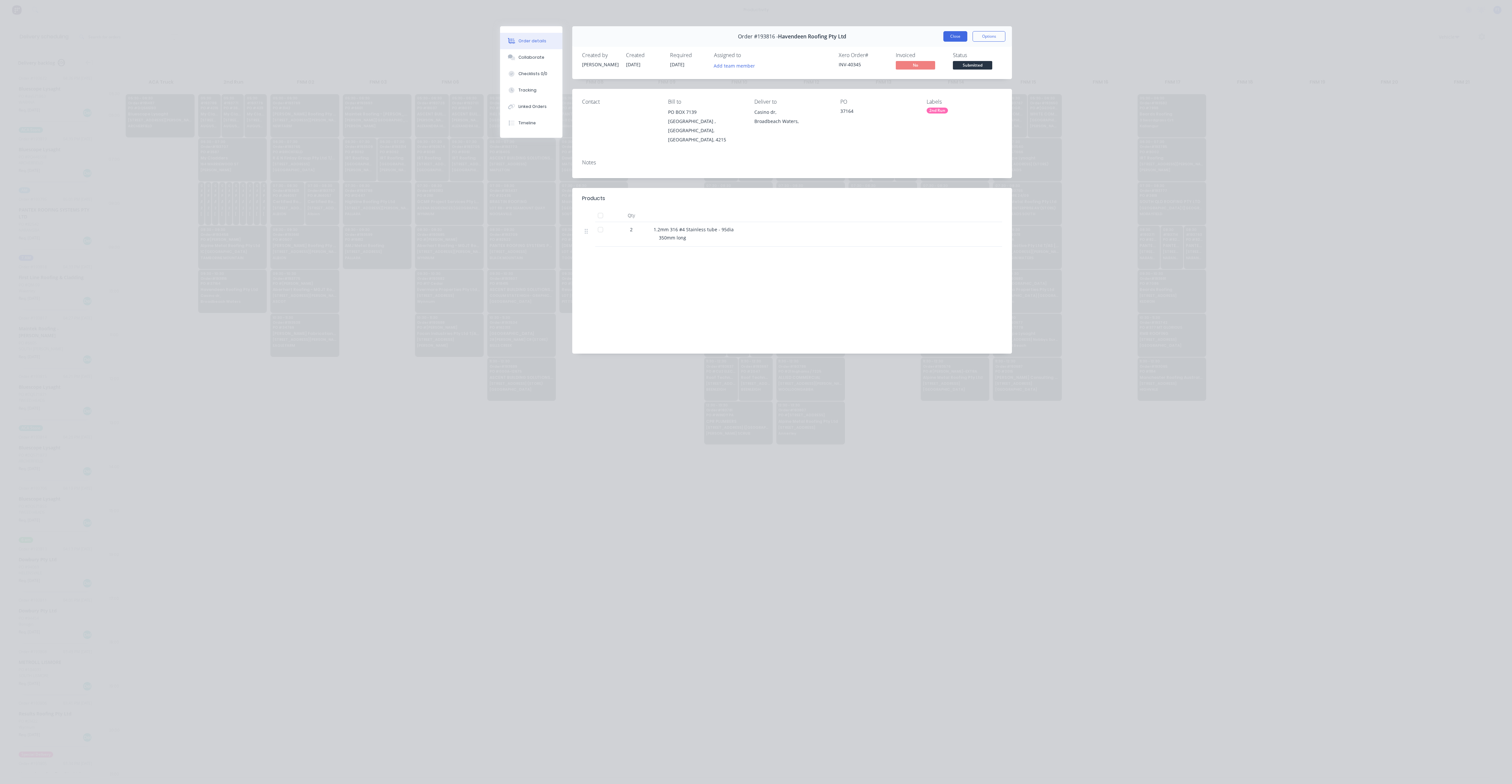
click at [954, 38] on button "Close" at bounding box center [955, 36] width 24 height 11
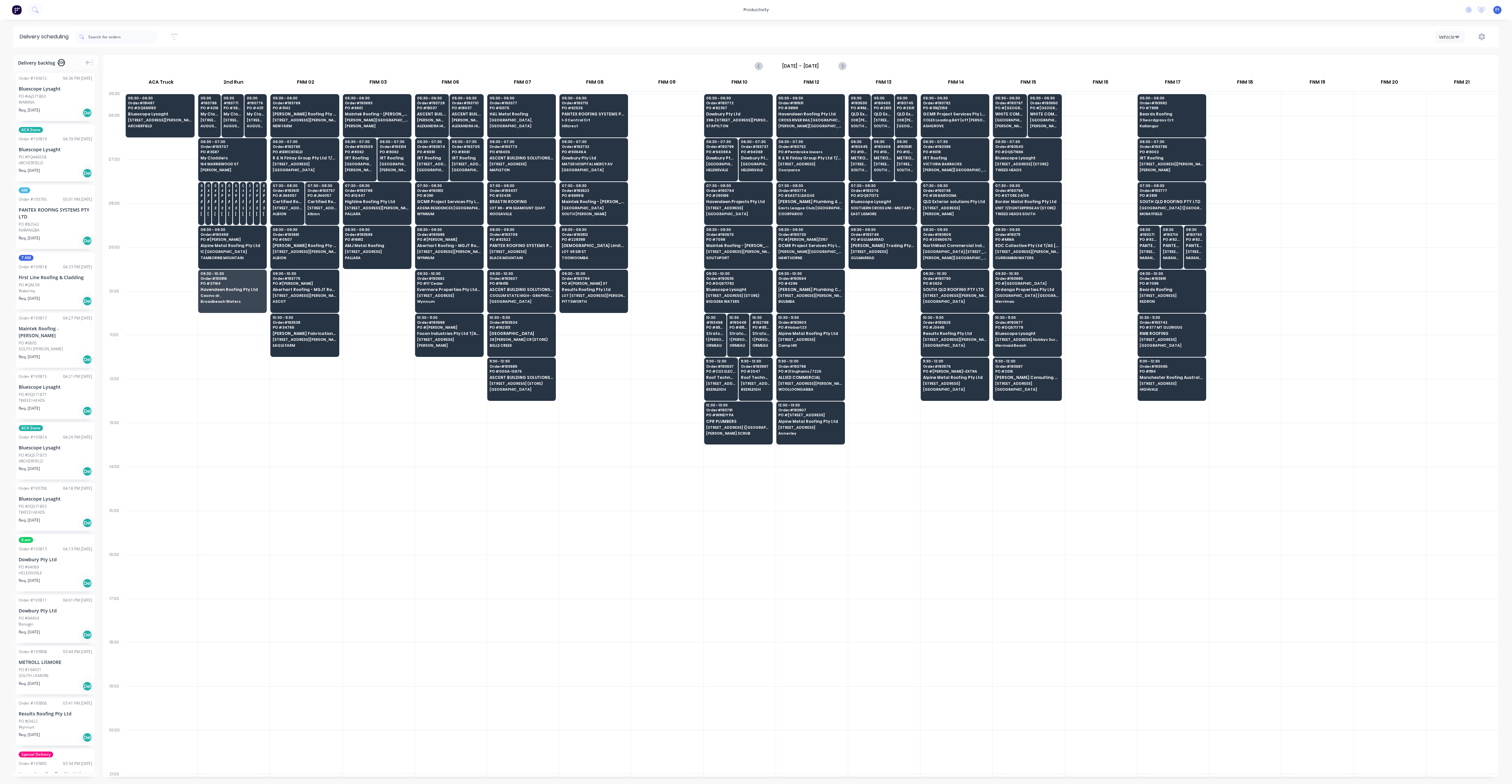
click at [889, 458] on div at bounding box center [884, 445] width 72 height 44
click at [485, 538] on div at bounding box center [451, 532] width 72 height 44
click at [986, 486] on div at bounding box center [956, 488] width 72 height 44
click at [1061, 503] on div at bounding box center [1028, 488] width 72 height 44
